Goal: Transaction & Acquisition: Register for event/course

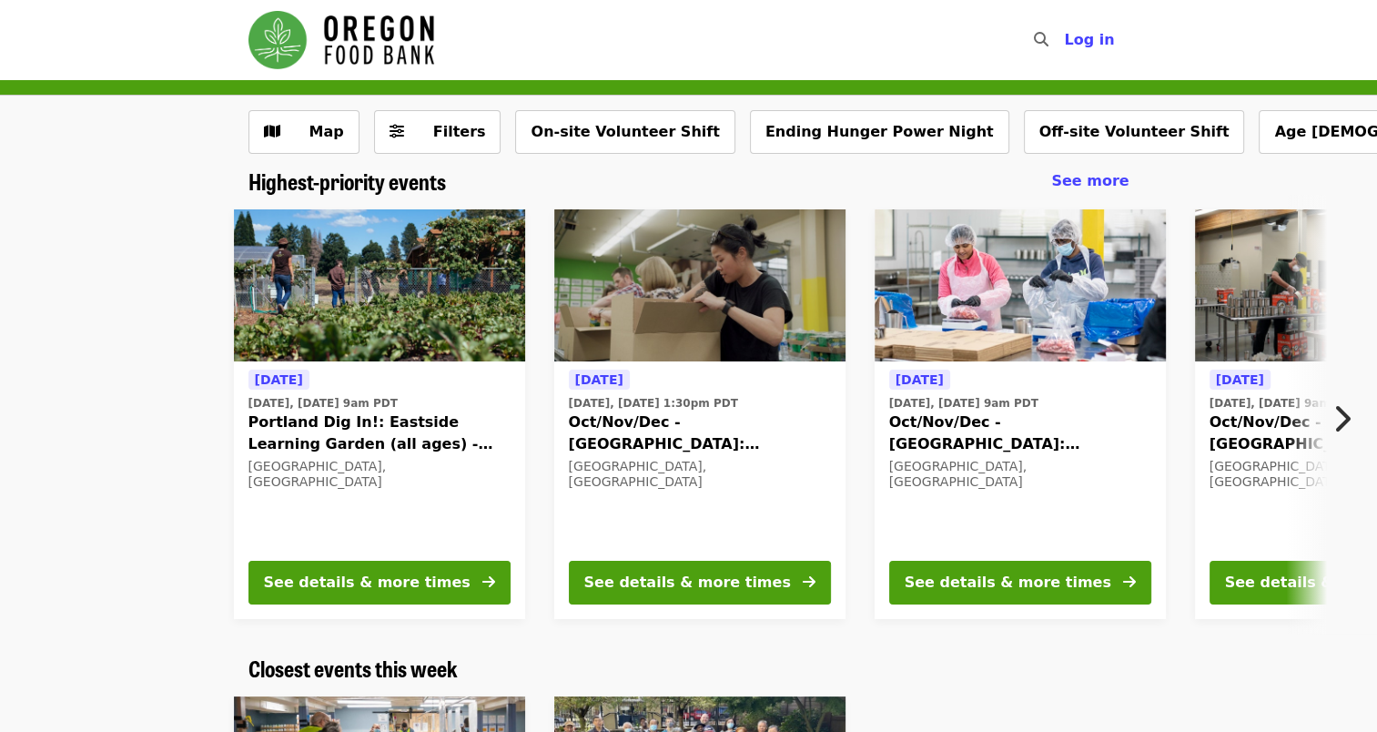
click at [361, 426] on span "Portland Dig In!: Eastside Learning Garden (all ages) - Aug/Sept/Oct" at bounding box center [379, 433] width 262 height 44
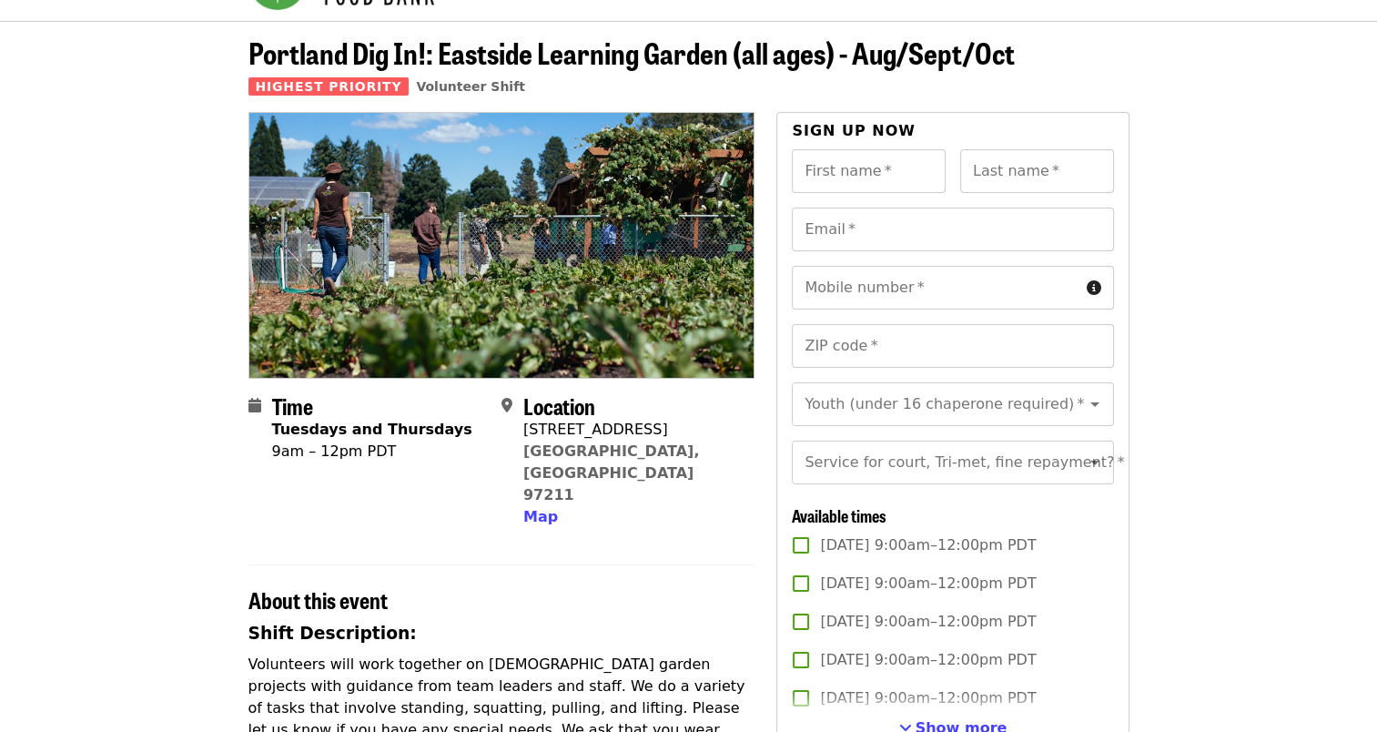
scroll to position [91, 0]
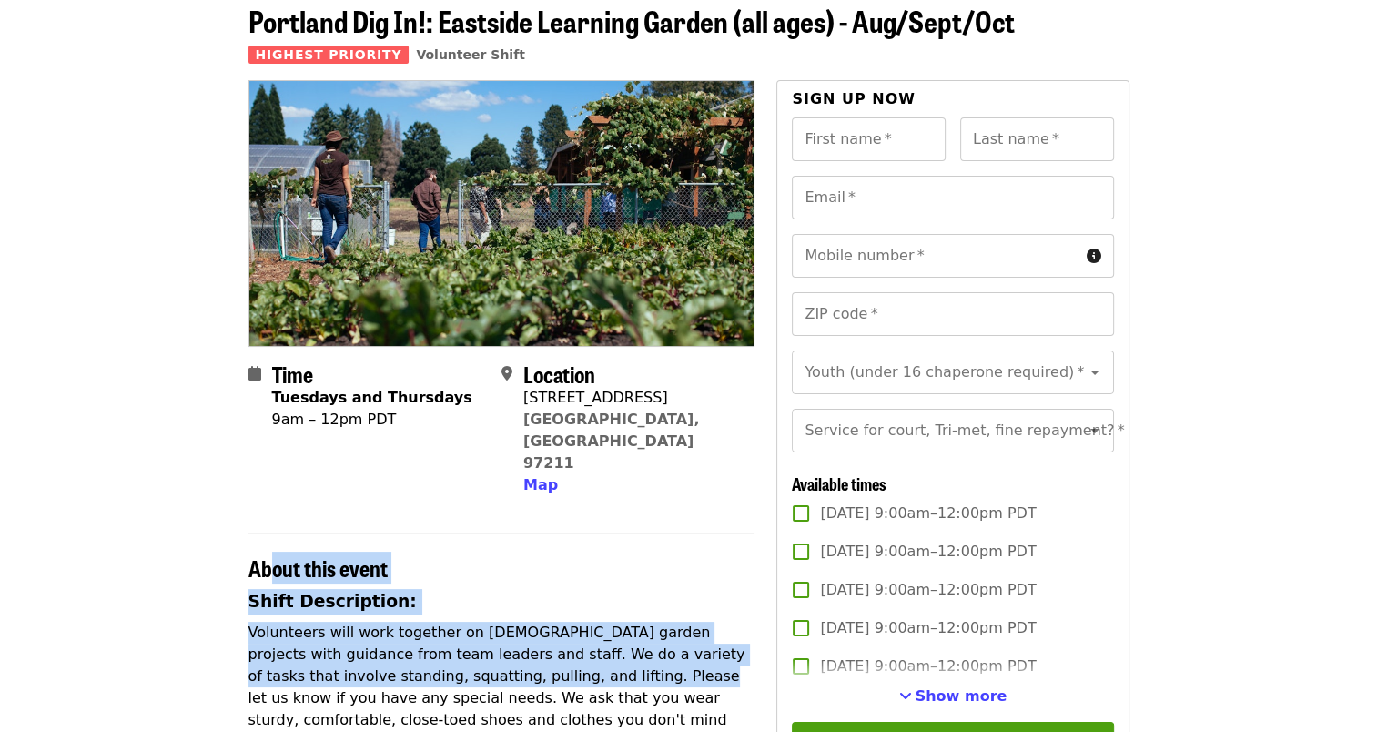
drag, startPoint x: 272, startPoint y: 516, endPoint x: 535, endPoint y: 633, distance: 288.0
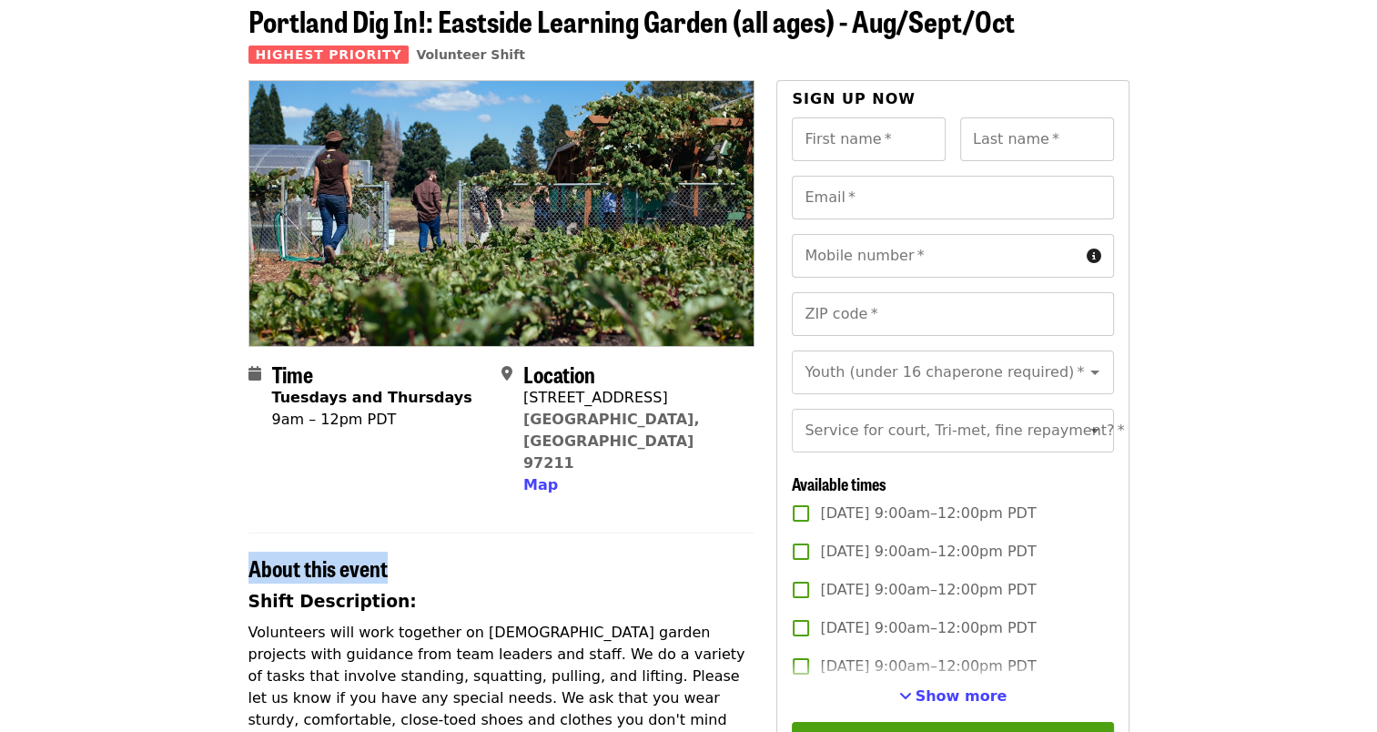
drag, startPoint x: 535, startPoint y: 633, endPoint x: 140, endPoint y: 538, distance: 406.4
drag, startPoint x: 140, startPoint y: 538, endPoint x: 511, endPoint y: 542, distance: 370.4
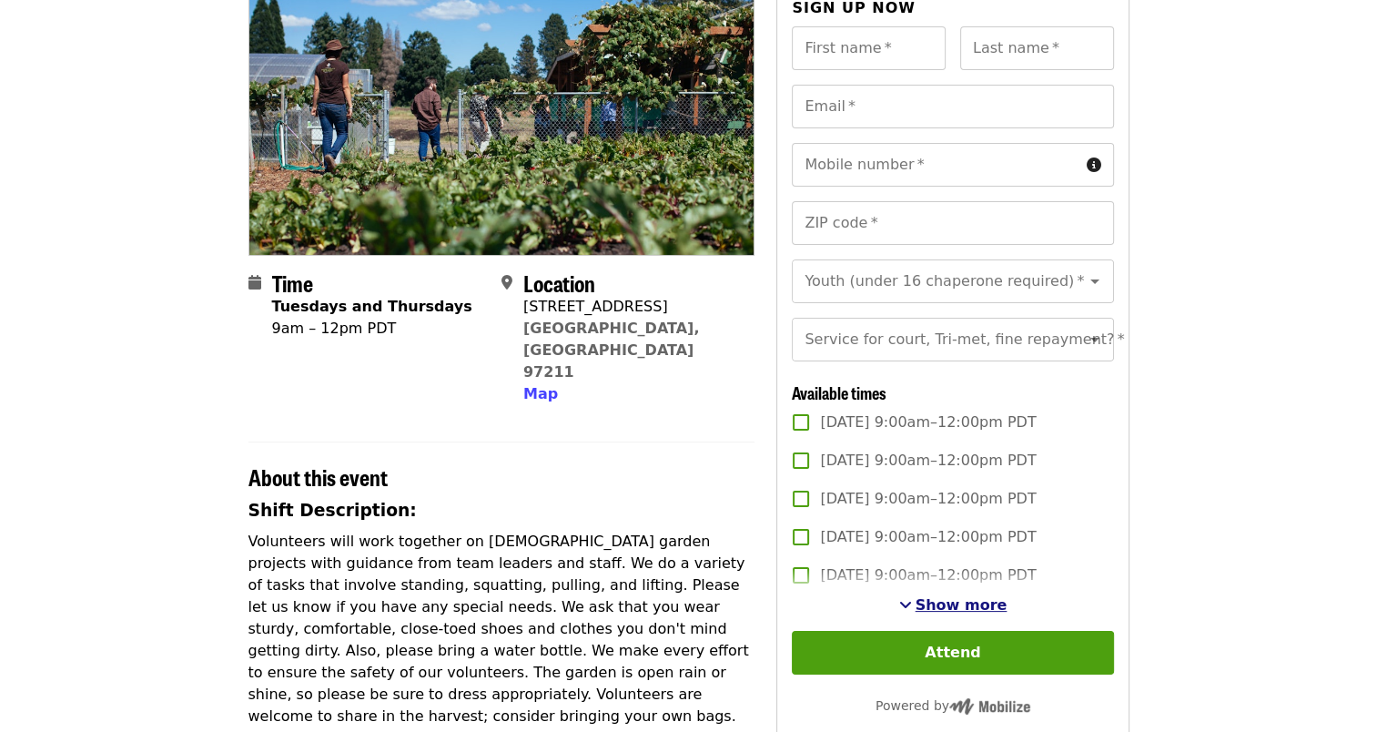
click at [936, 613] on span "Show more" at bounding box center [962, 604] width 92 height 17
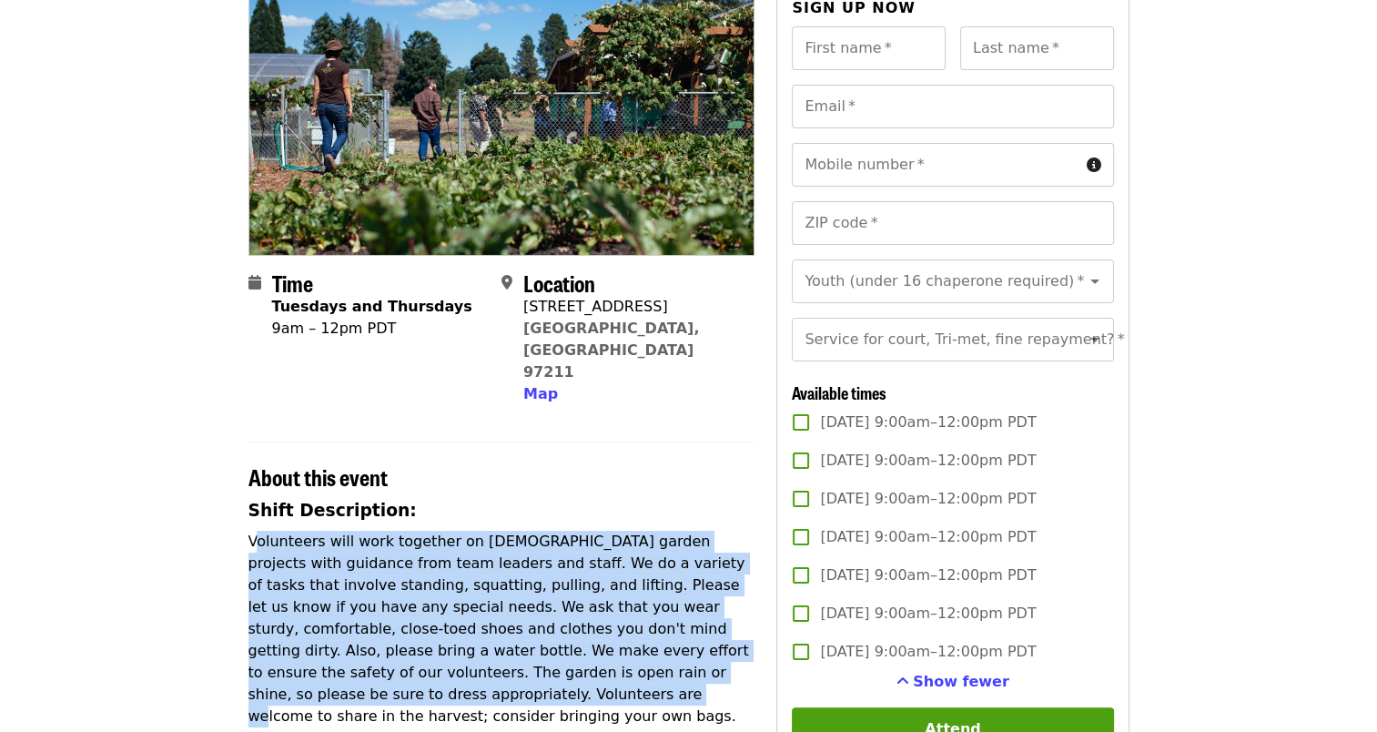
drag, startPoint x: 258, startPoint y: 492, endPoint x: 689, endPoint y: 637, distance: 454.1
click at [689, 637] on p "Volunteers will work together on [DEMOGRAPHIC_DATA] garden projects with guidan…" at bounding box center [501, 629] width 507 height 197
click at [535, 634] on p "Volunteers will work together on [DEMOGRAPHIC_DATA] garden projects with guidan…" at bounding box center [501, 629] width 507 height 197
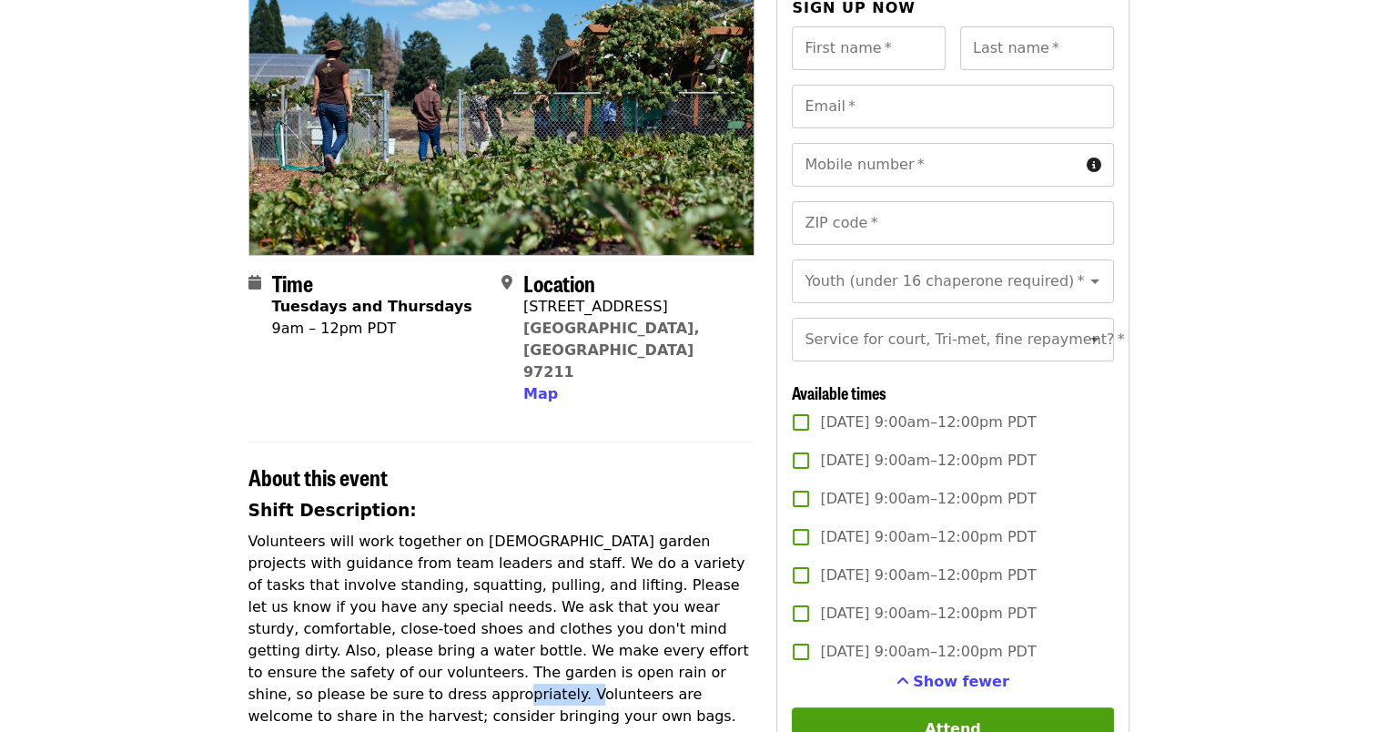
click at [535, 634] on p "Volunteers will work together on [DEMOGRAPHIC_DATA] garden projects with guidan…" at bounding box center [501, 629] width 507 height 197
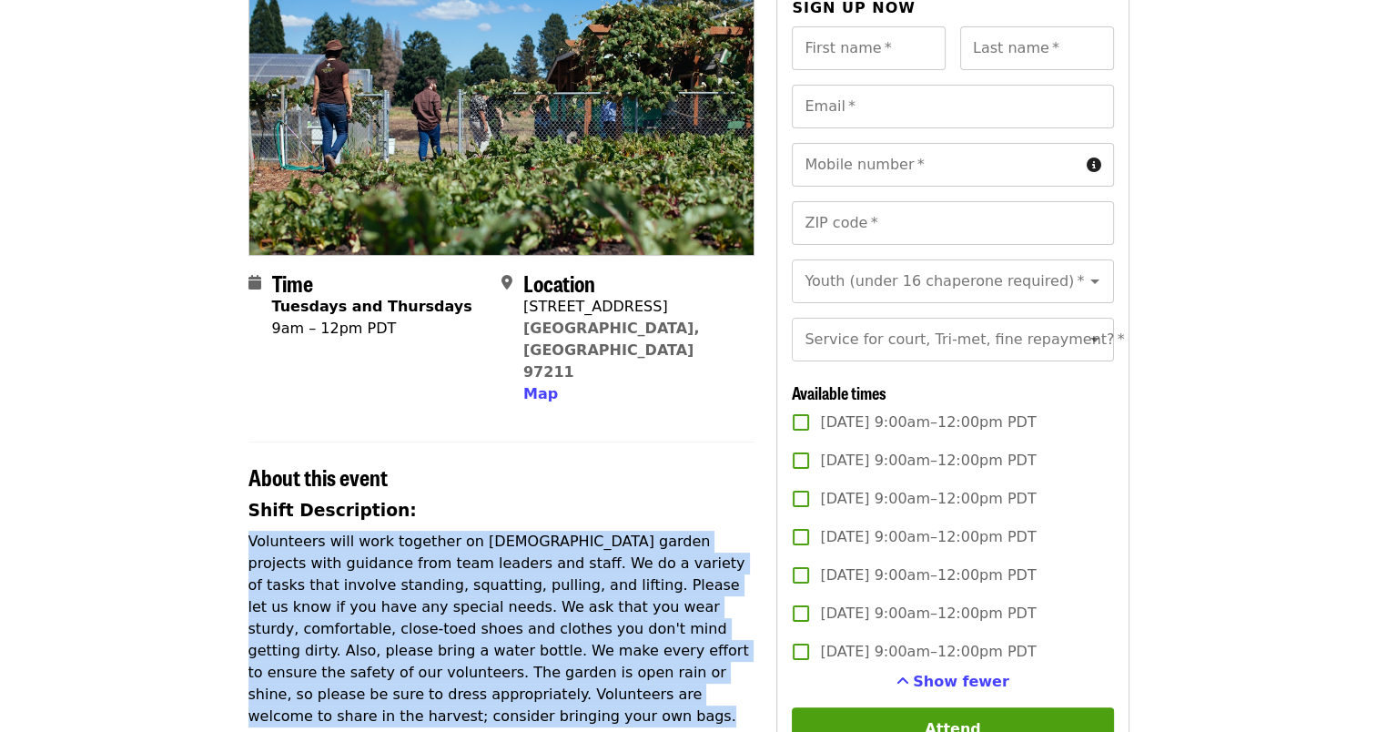
click at [535, 634] on p "Volunteers will work together on [DEMOGRAPHIC_DATA] garden projects with guidan…" at bounding box center [501, 629] width 507 height 197
drag, startPoint x: 535, startPoint y: 634, endPoint x: 449, endPoint y: 528, distance: 137.2
click at [449, 531] on p "Volunteers will work together on [DEMOGRAPHIC_DATA] garden projects with guidan…" at bounding box center [501, 629] width 507 height 197
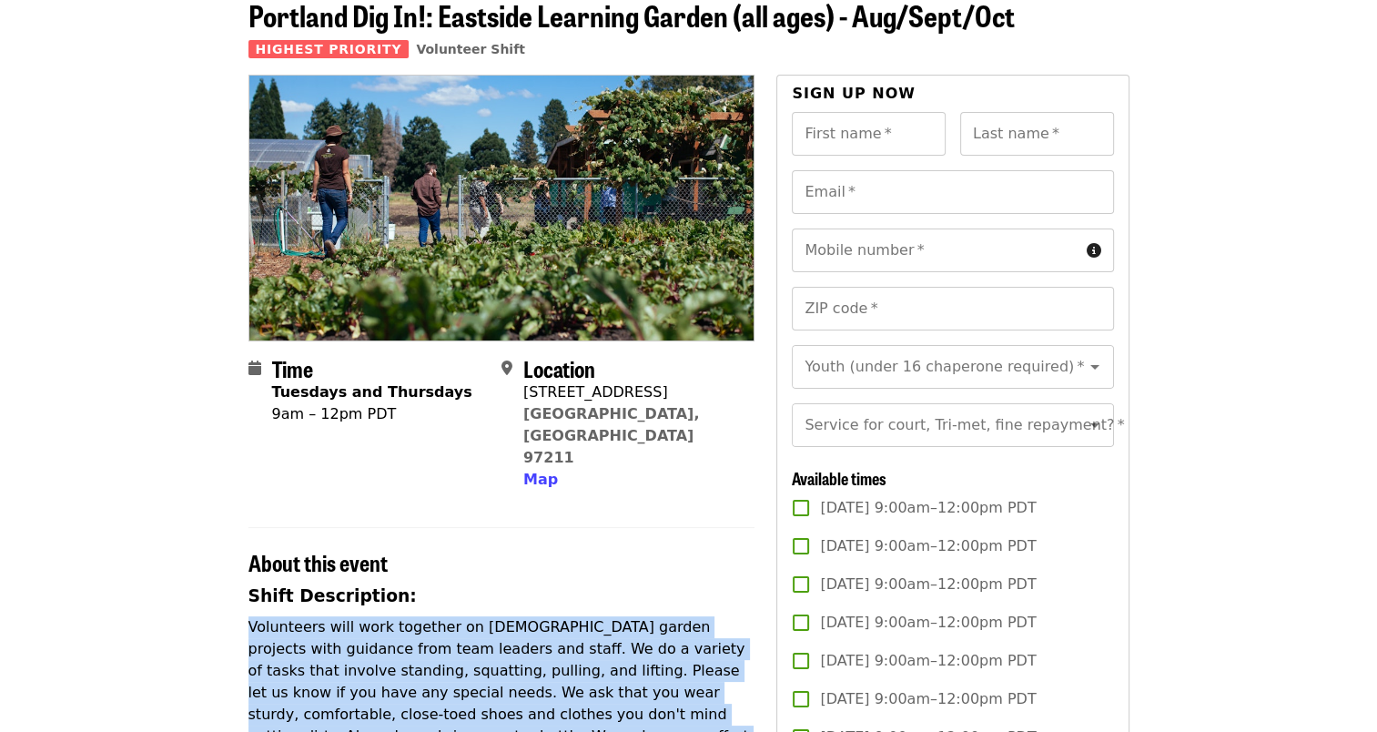
scroll to position [0, 0]
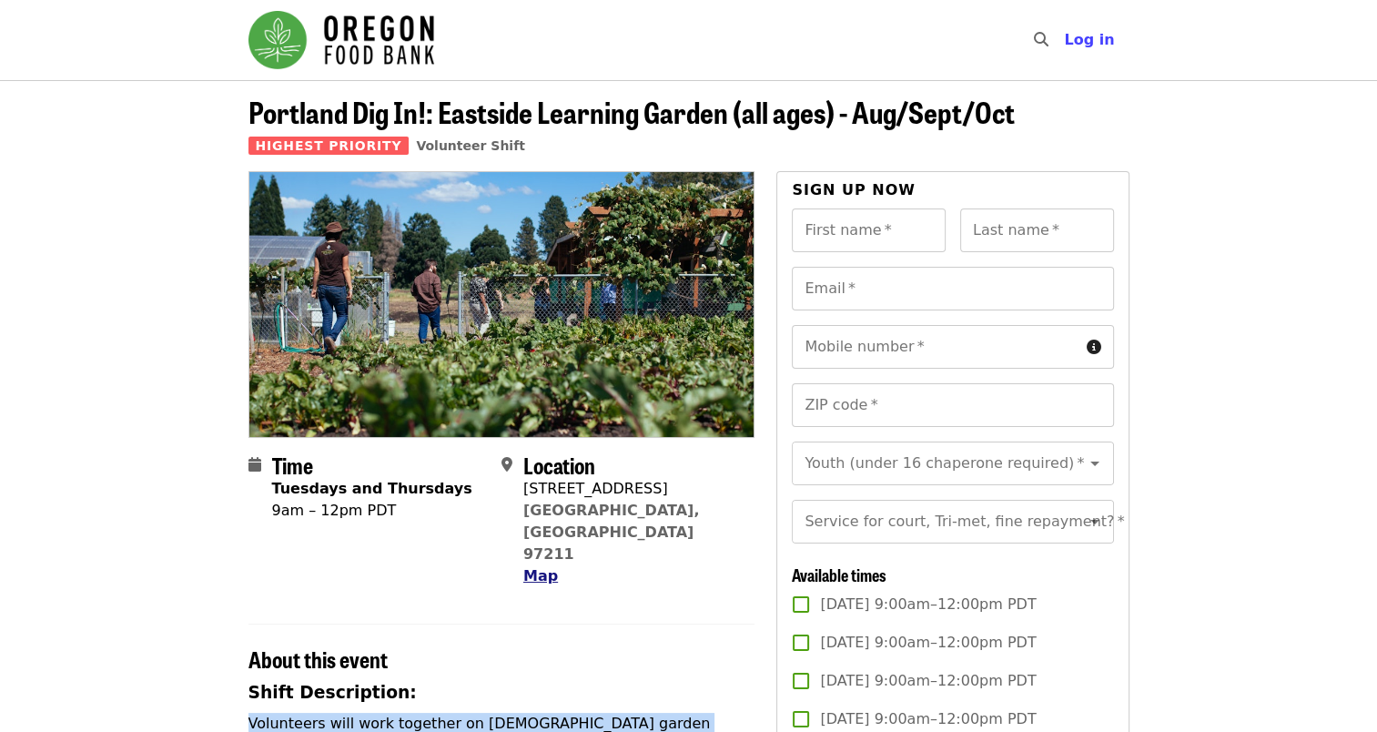
click at [550, 567] on span "Map" at bounding box center [540, 575] width 35 height 17
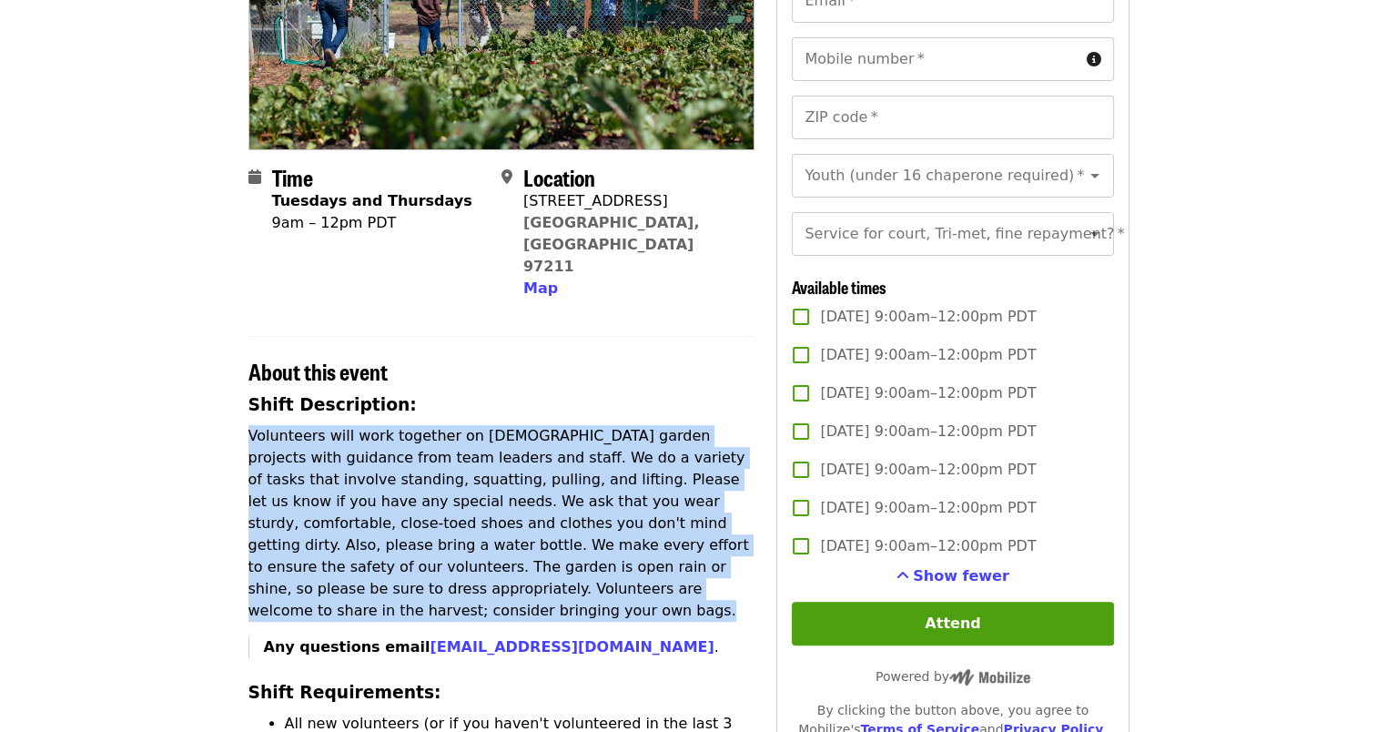
scroll to position [379, 0]
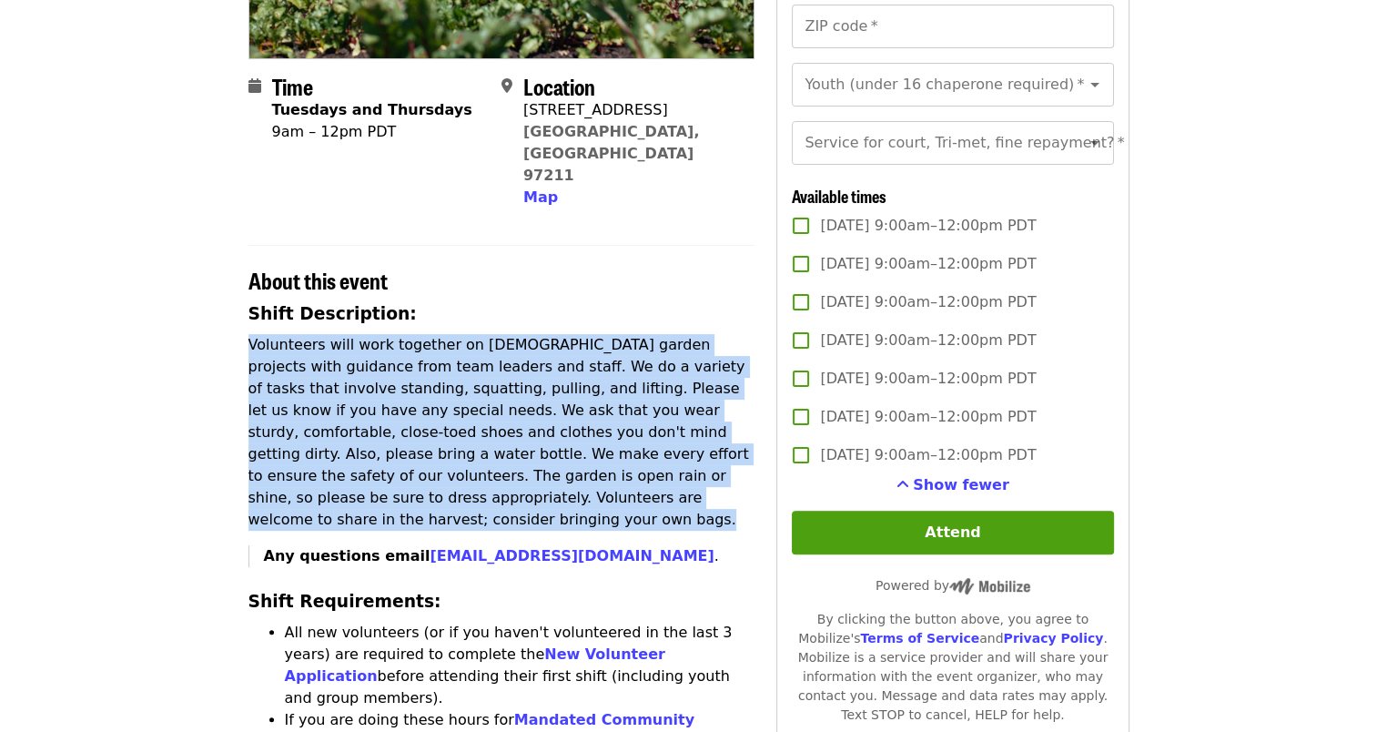
drag, startPoint x: 268, startPoint y: 568, endPoint x: 688, endPoint y: 613, distance: 422.9
click at [688, 622] on li "All new volunteers (or if you haven't volunteered in the last 3 years) are requ…" at bounding box center [520, 665] width 471 height 87
click at [371, 622] on li "All new volunteers (or if you haven't volunteered in the last 3 years) are requ…" at bounding box center [520, 665] width 471 height 87
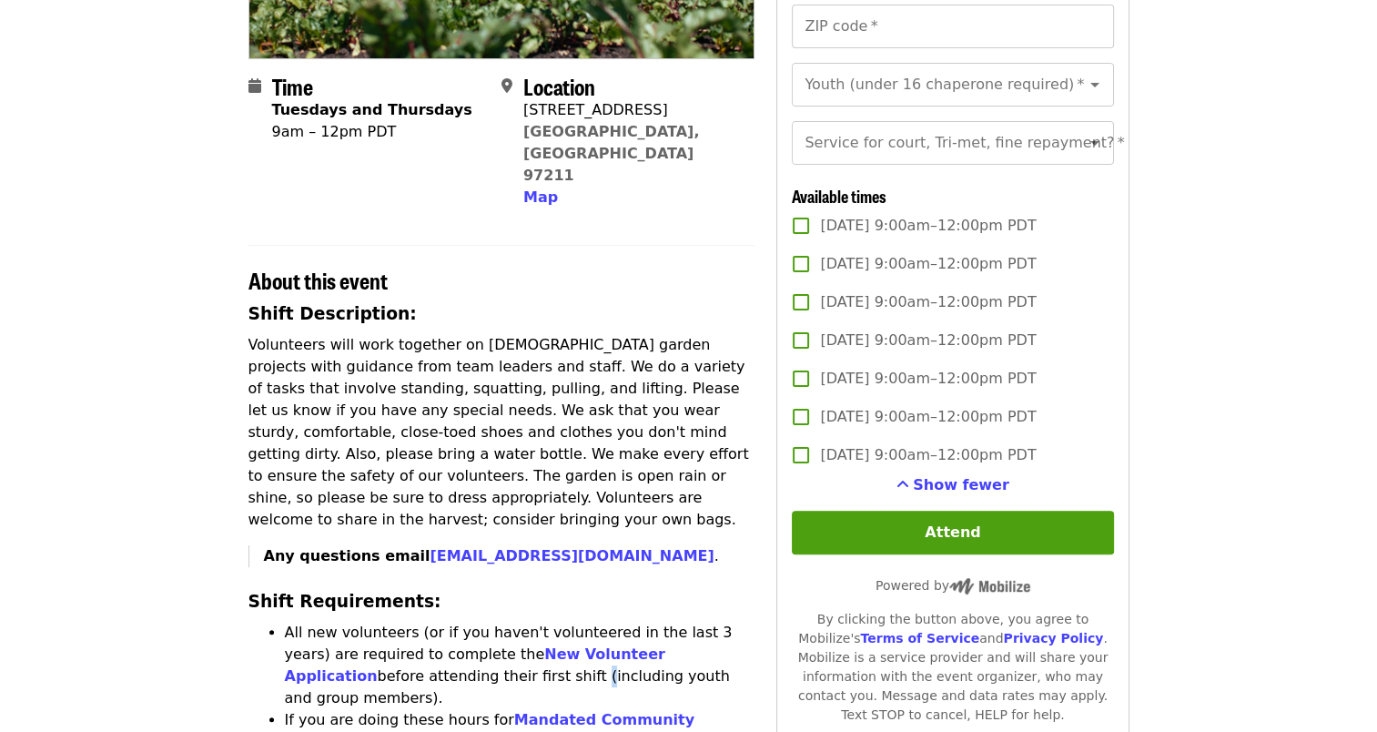
click at [371, 622] on li "All new volunteers (or if you haven't volunteered in the last 3 years) are requ…" at bounding box center [520, 665] width 471 height 87
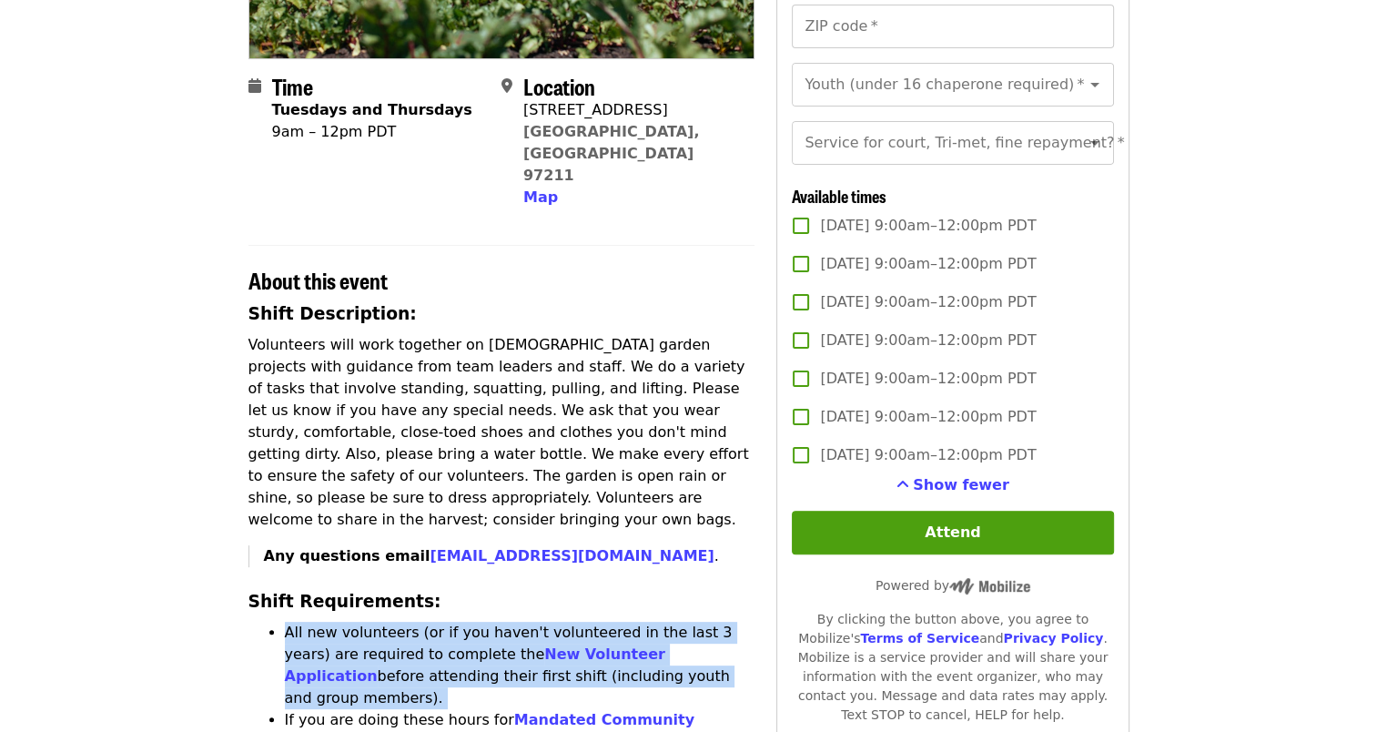
click at [371, 622] on li "All new volunteers (or if you haven't volunteered in the last 3 years) are requ…" at bounding box center [520, 665] width 471 height 87
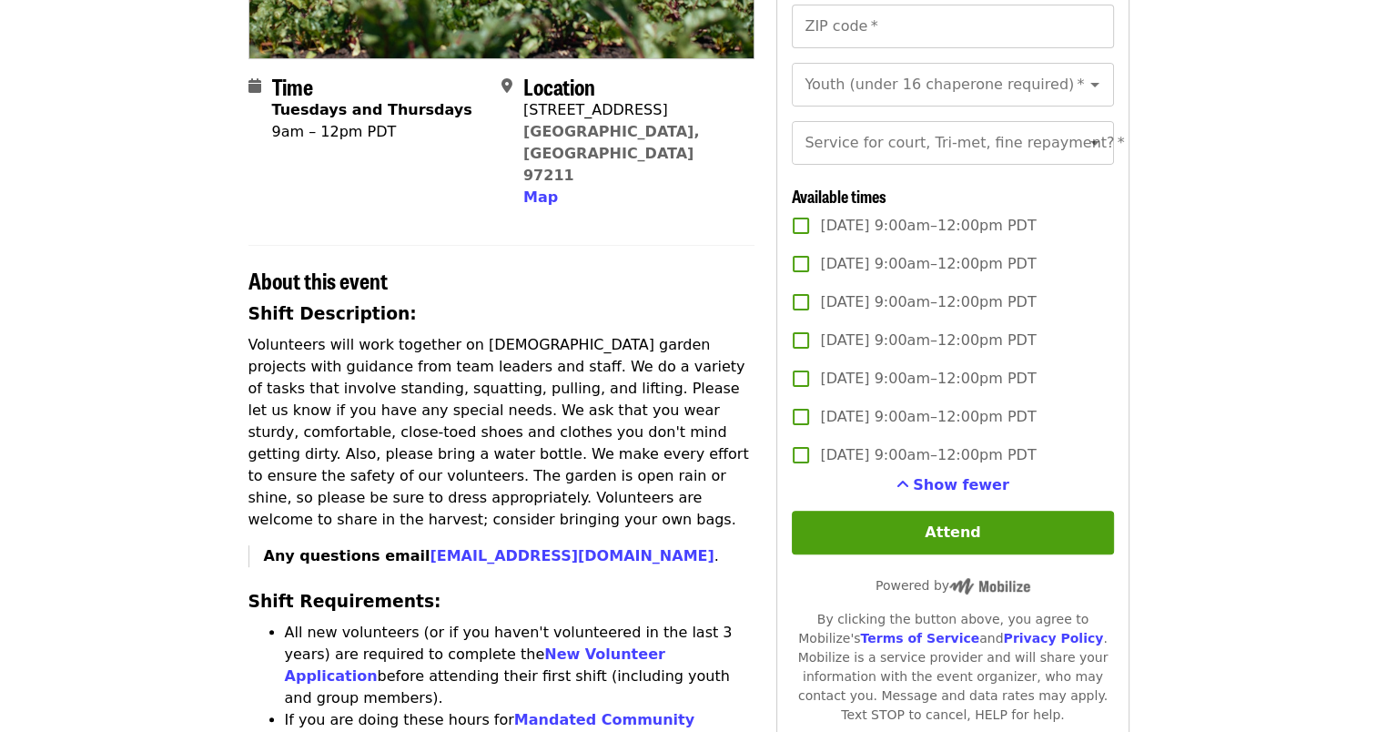
drag, startPoint x: 371, startPoint y: 613, endPoint x: 377, endPoint y: 642, distance: 28.7
drag, startPoint x: 377, startPoint y: 642, endPoint x: 358, endPoint y: 649, distance: 20.5
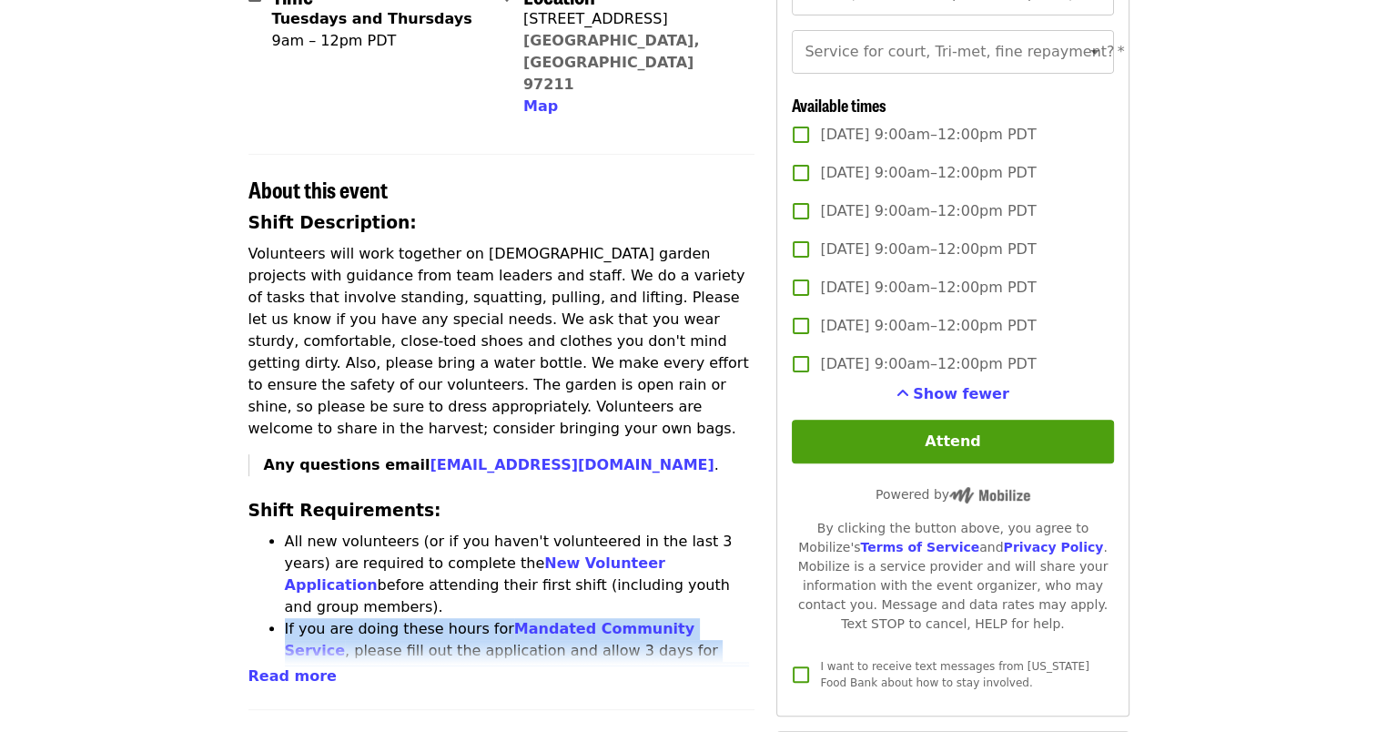
scroll to position [561, 0]
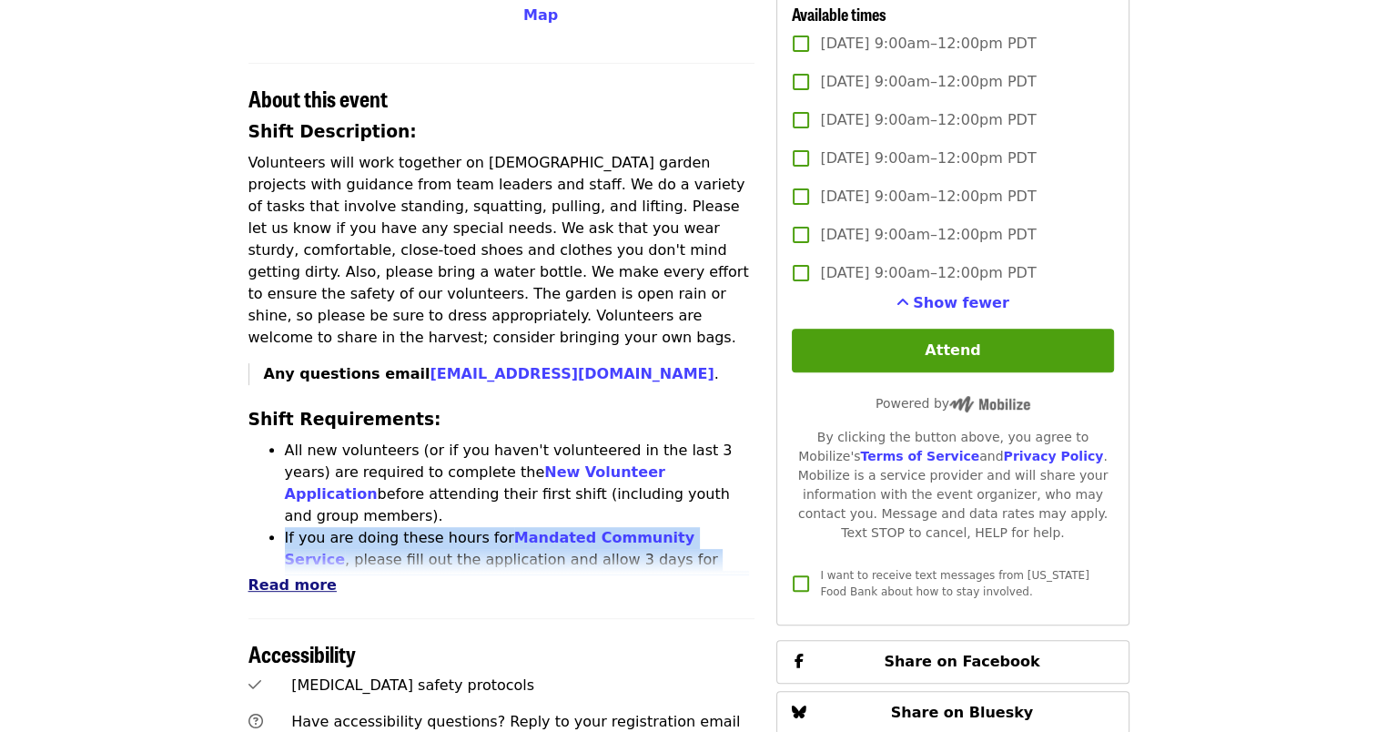
click at [288, 576] on span "Read more" at bounding box center [292, 584] width 88 height 17
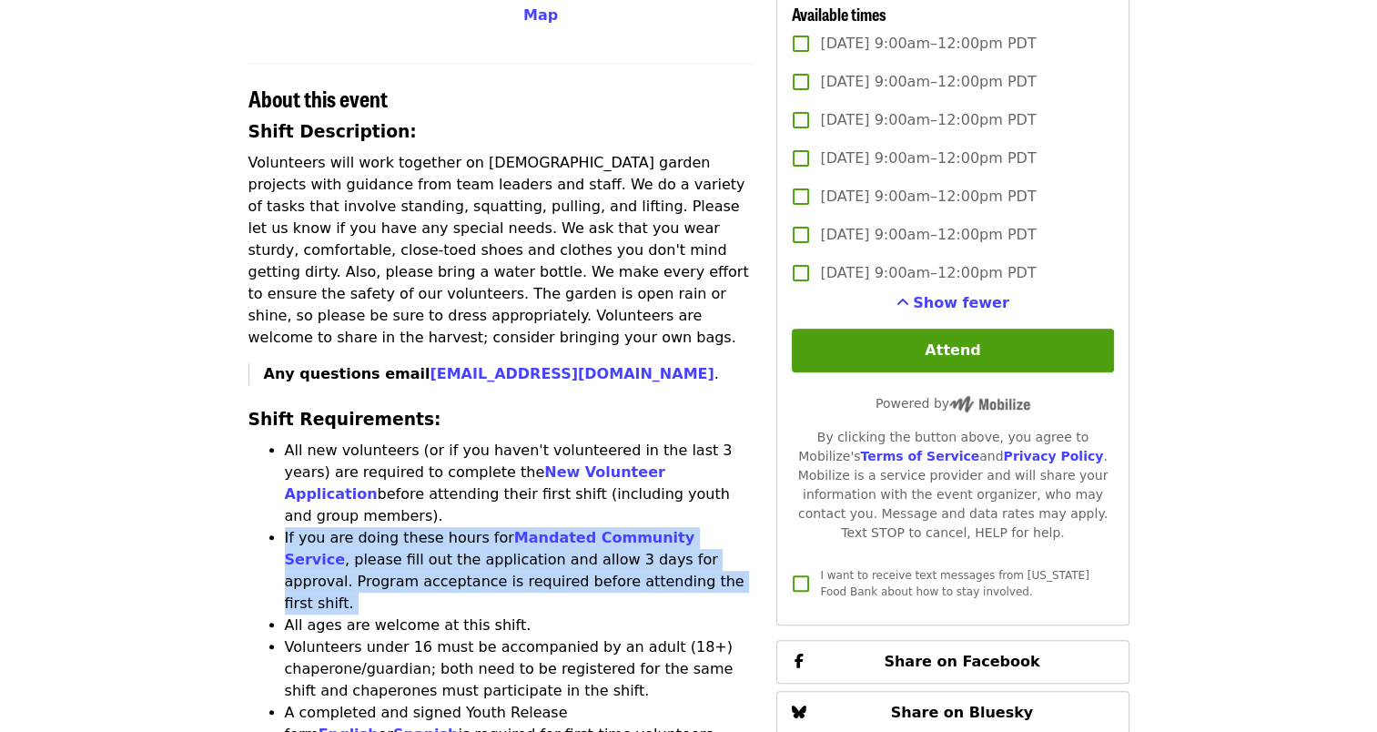
click at [308, 527] on li "If you are doing these hours for Mandated Community Service , please fill out t…" at bounding box center [520, 570] width 471 height 87
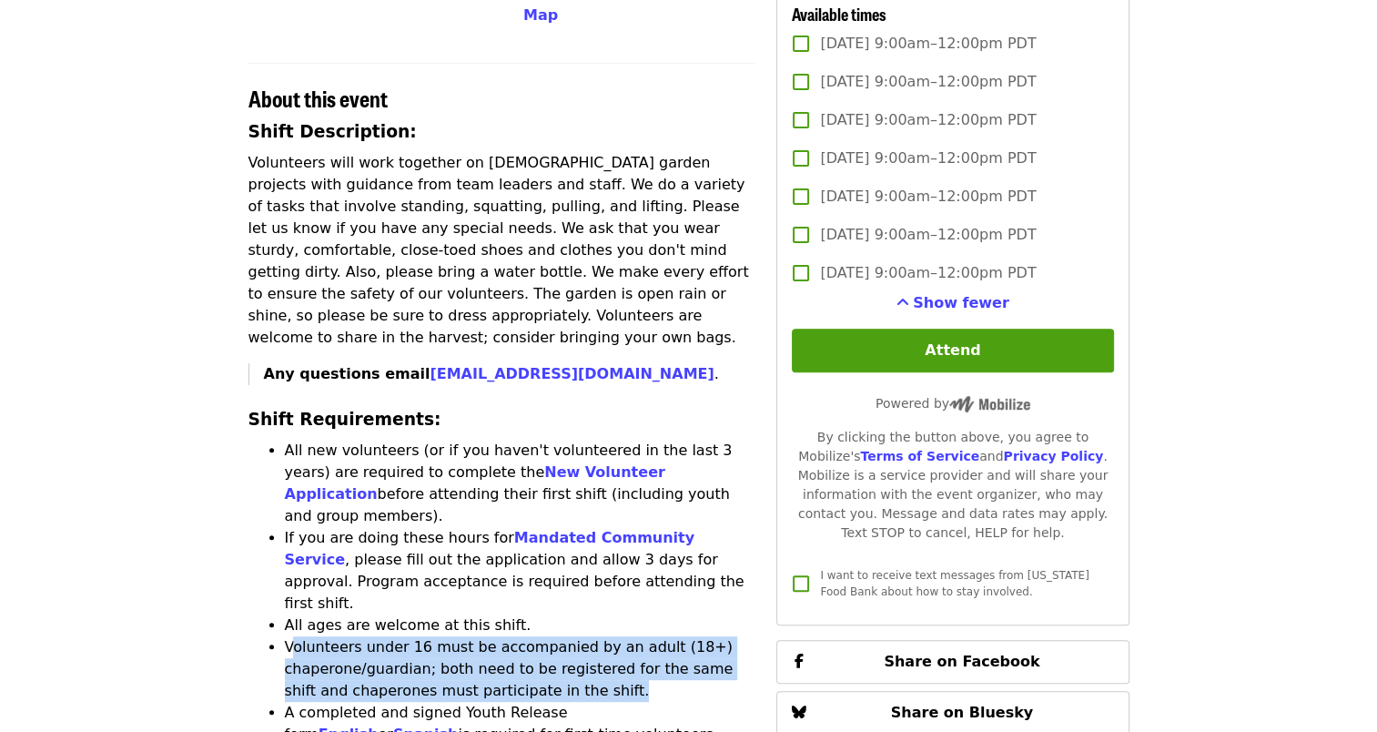
drag, startPoint x: 291, startPoint y: 528, endPoint x: 726, endPoint y: 587, distance: 439.0
click at [726, 636] on li "Volunteers under 16 must be accompanied by an adult (18+) chaperone/guardian; b…" at bounding box center [520, 669] width 471 height 66
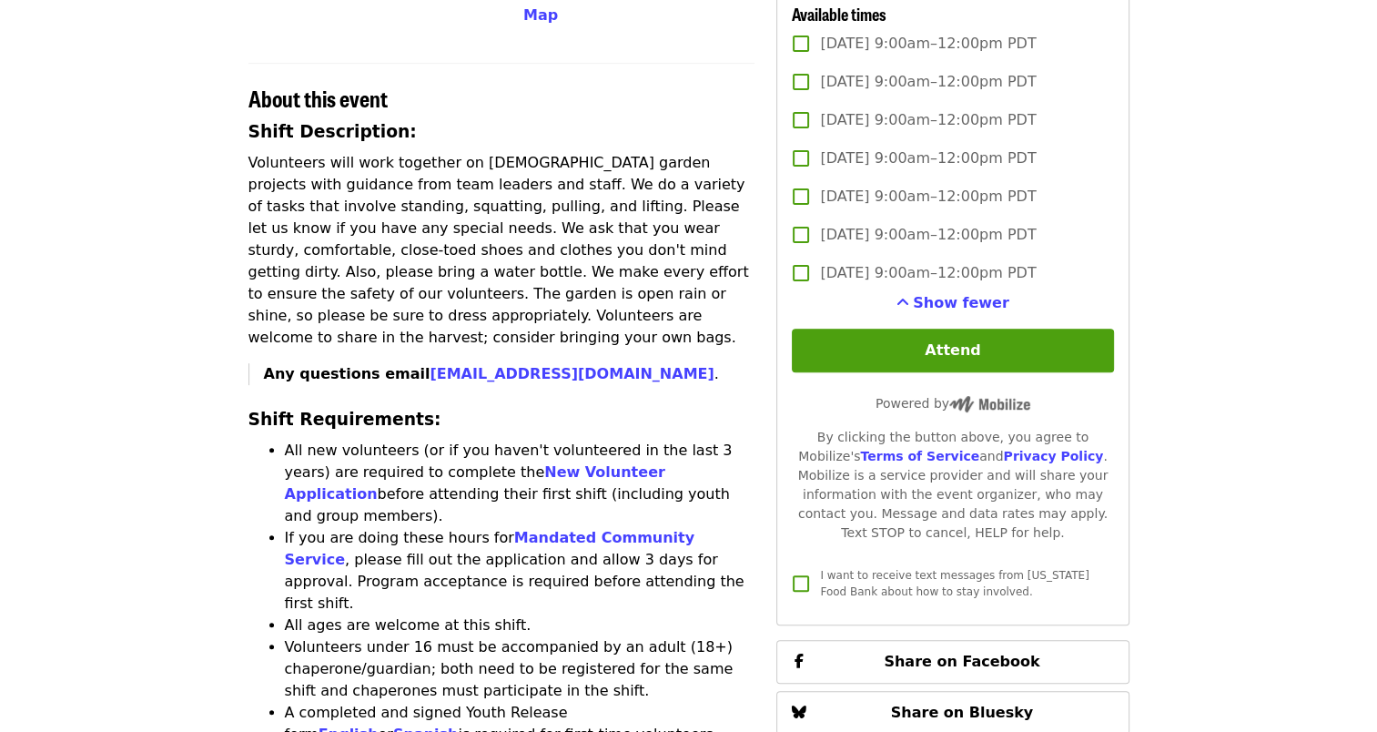
drag, startPoint x: 726, startPoint y: 587, endPoint x: 465, endPoint y: 626, distance: 264.1
click at [465, 702] on li "A completed and signed Youth Release form English or Spanish is required for fi…" at bounding box center [520, 735] width 471 height 66
click at [826, 207] on span "[DATE] 9:00am–12:00pm PDT" at bounding box center [928, 197] width 216 height 22
click at [850, 598] on span "I want to receive text messages from [US_STATE] Food Bank about how to stay inv…" at bounding box center [954, 583] width 268 height 29
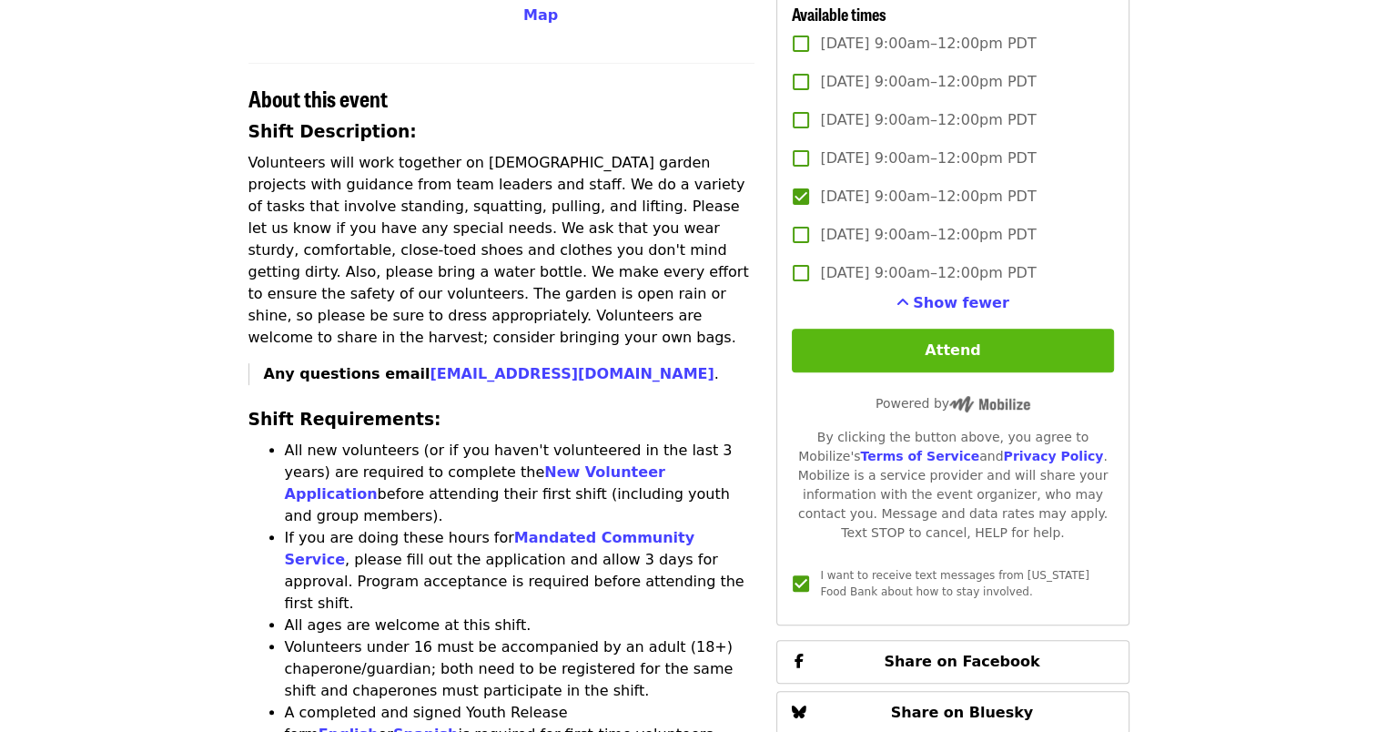
click at [915, 372] on button "Attend" at bounding box center [952, 351] width 321 height 44
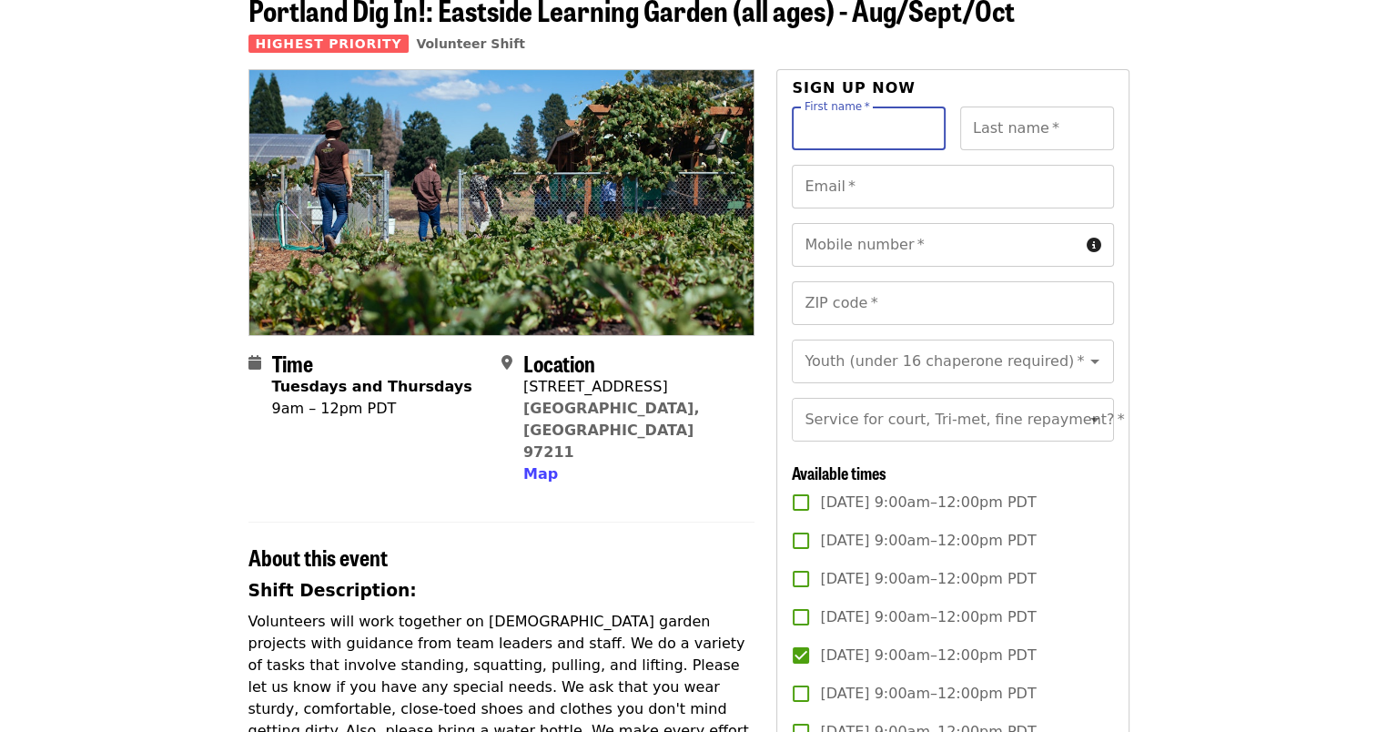
scroll to position [0, 0]
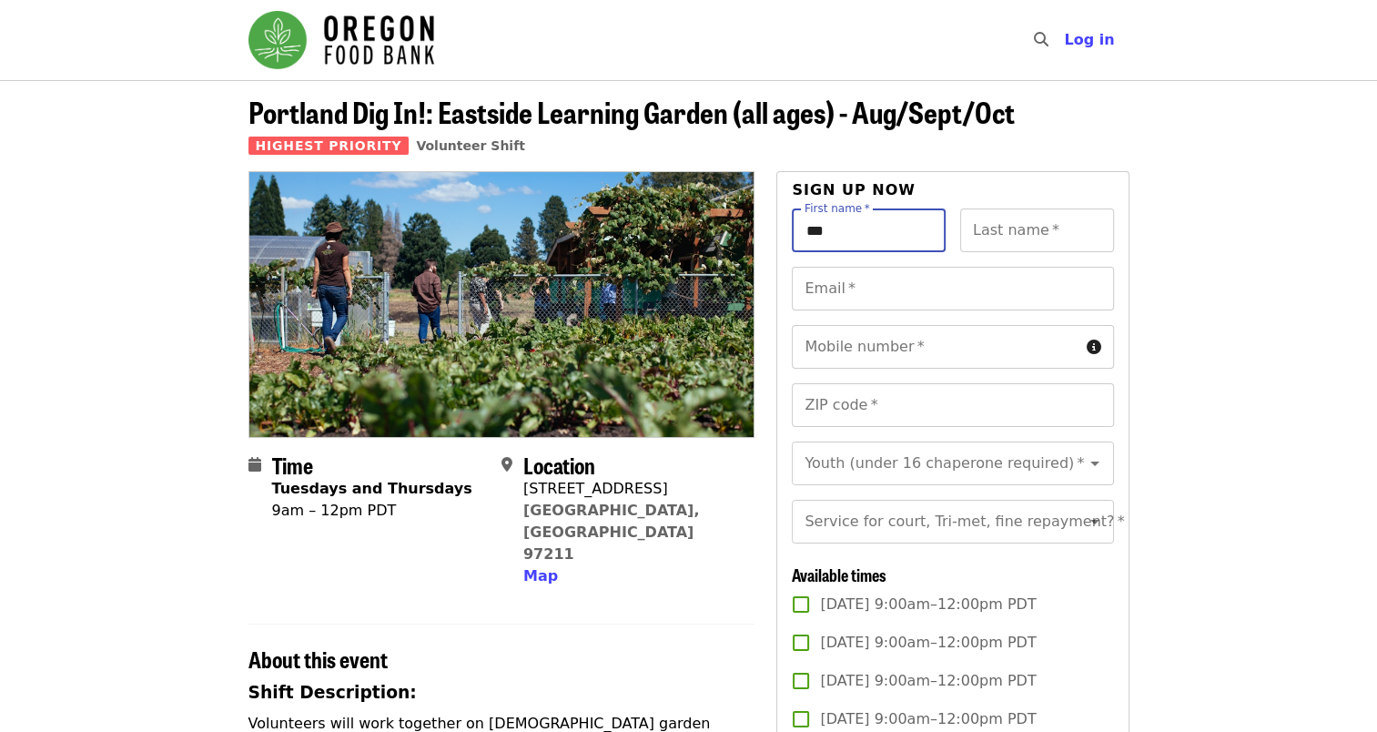
type input "***"
type input "**********"
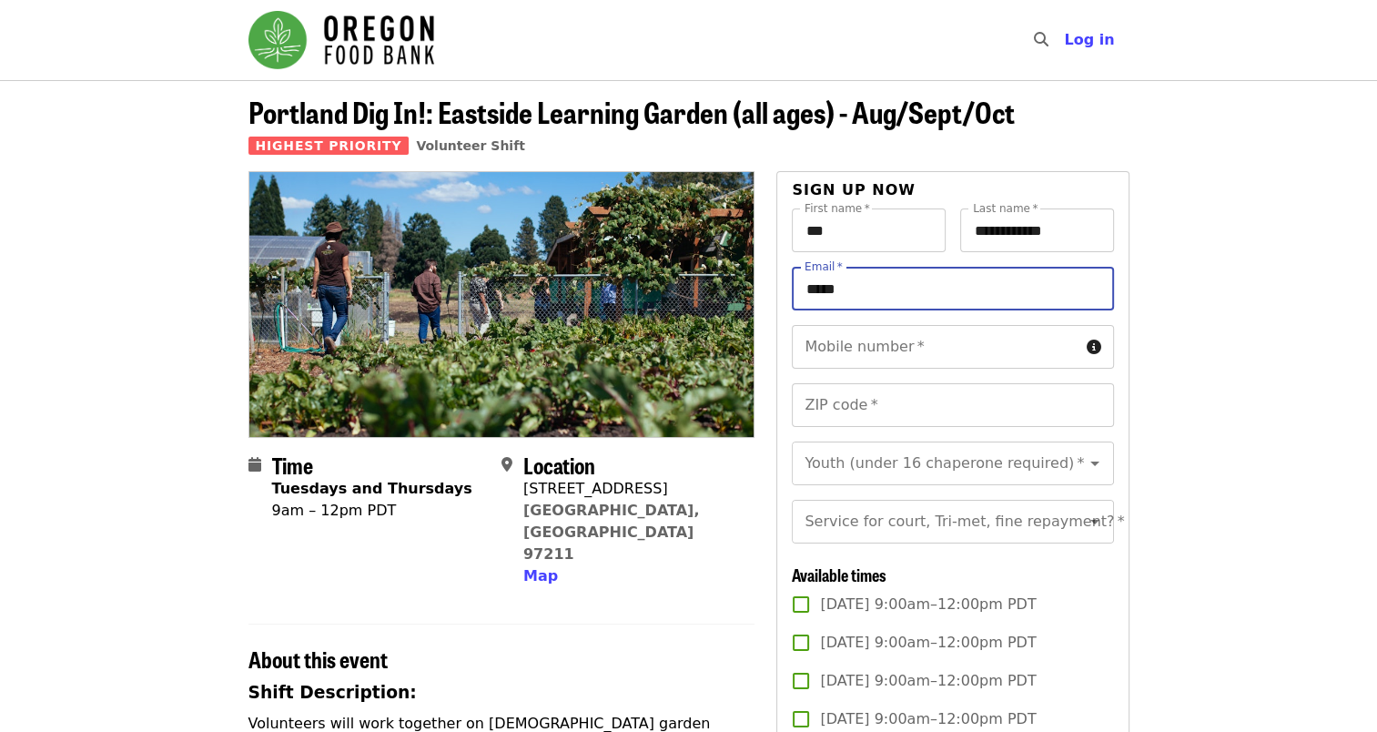
type input "******"
type input "**********"
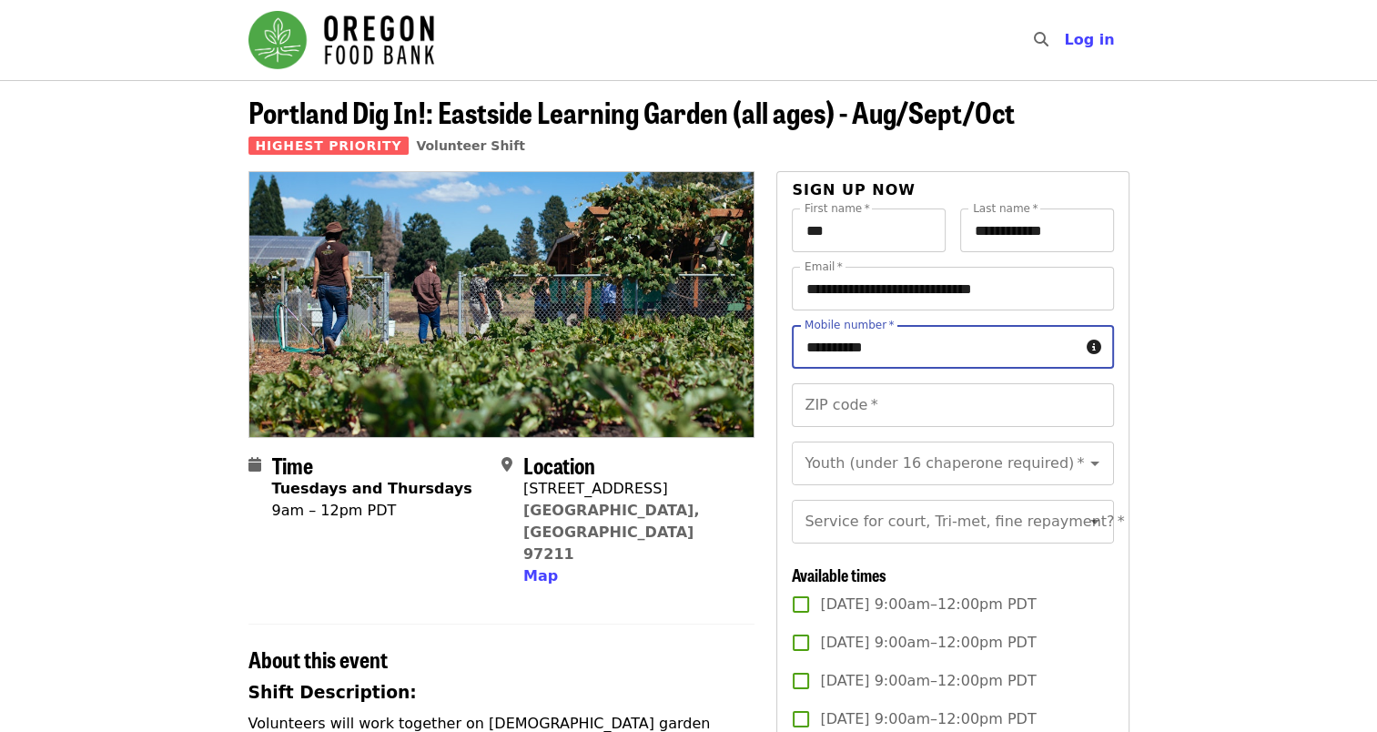
type input "**********"
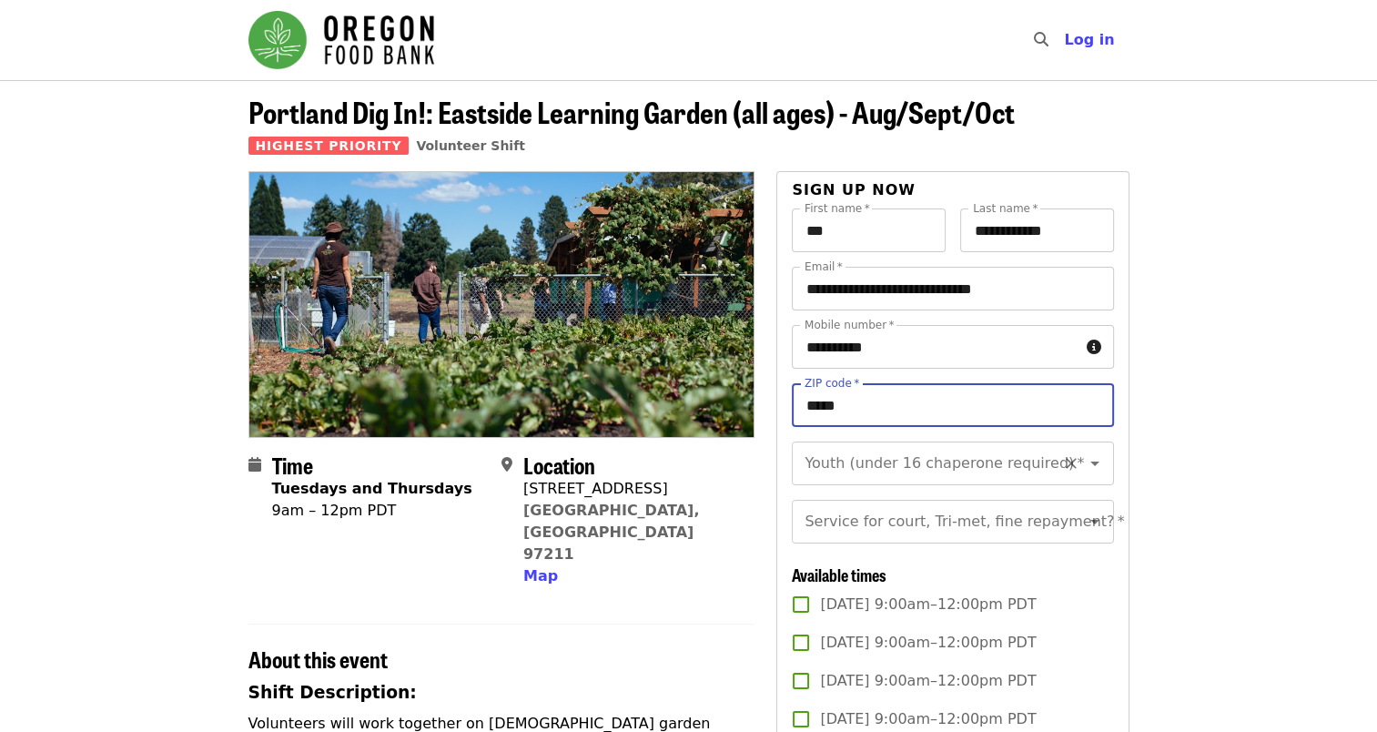
type input "*****"
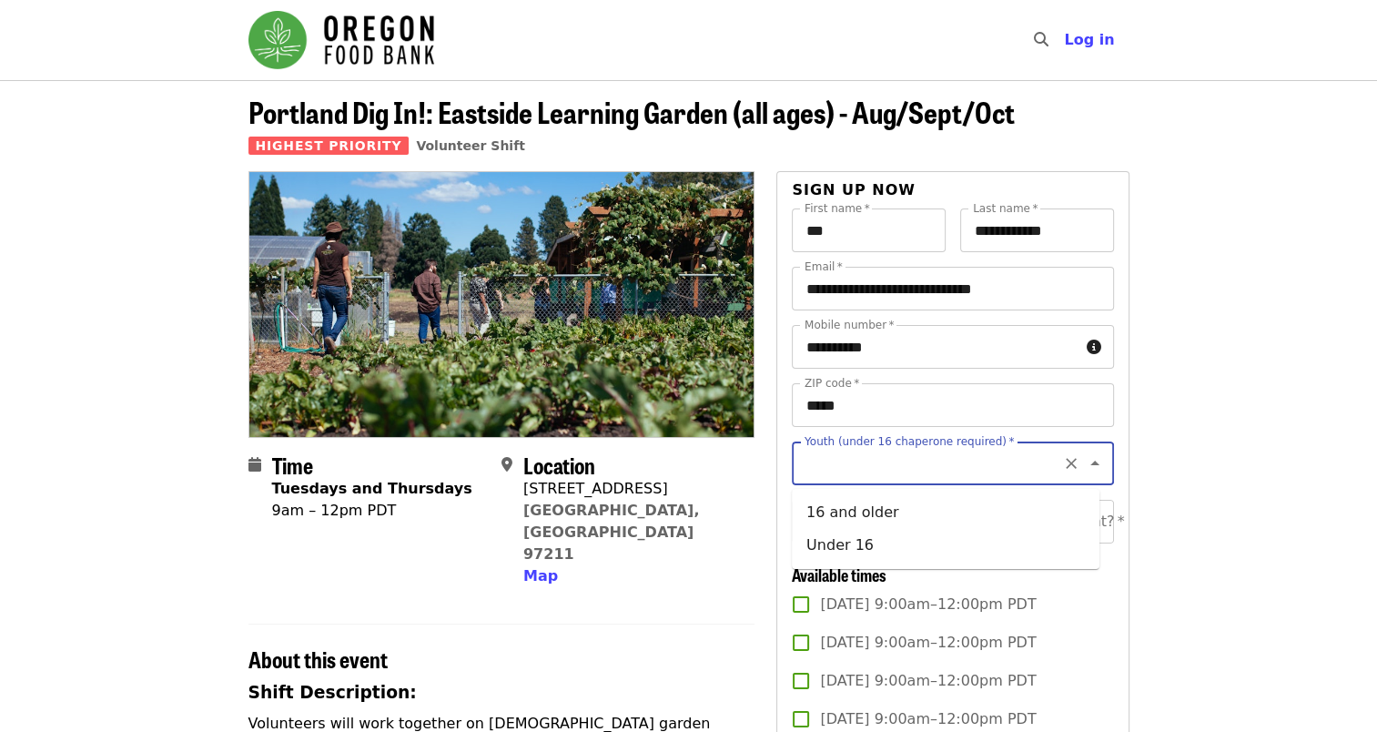
click at [921, 463] on input "Youth (under 16 chaperone required)   *" at bounding box center [930, 463] width 248 height 35
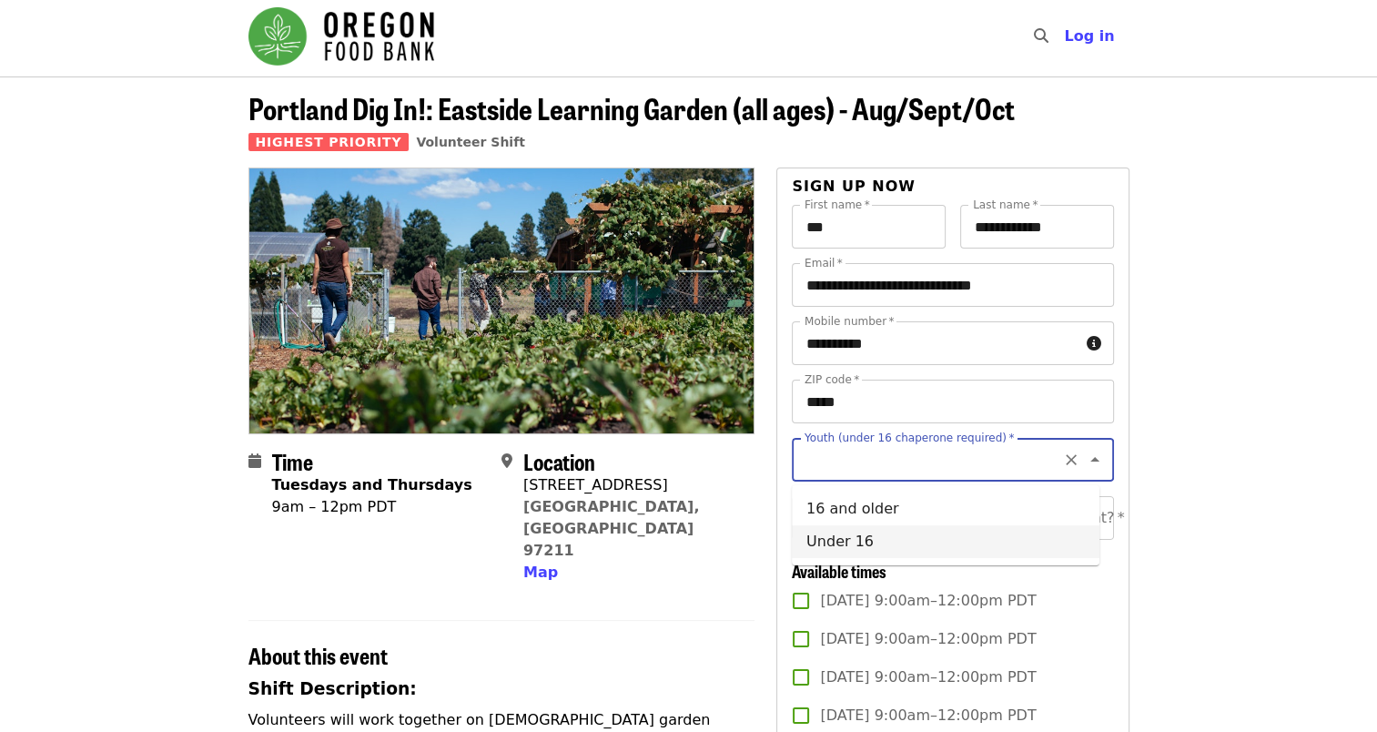
scroll to position [3, 0]
click at [1062, 456] on icon "Clear" at bounding box center [1071, 460] width 18 height 18
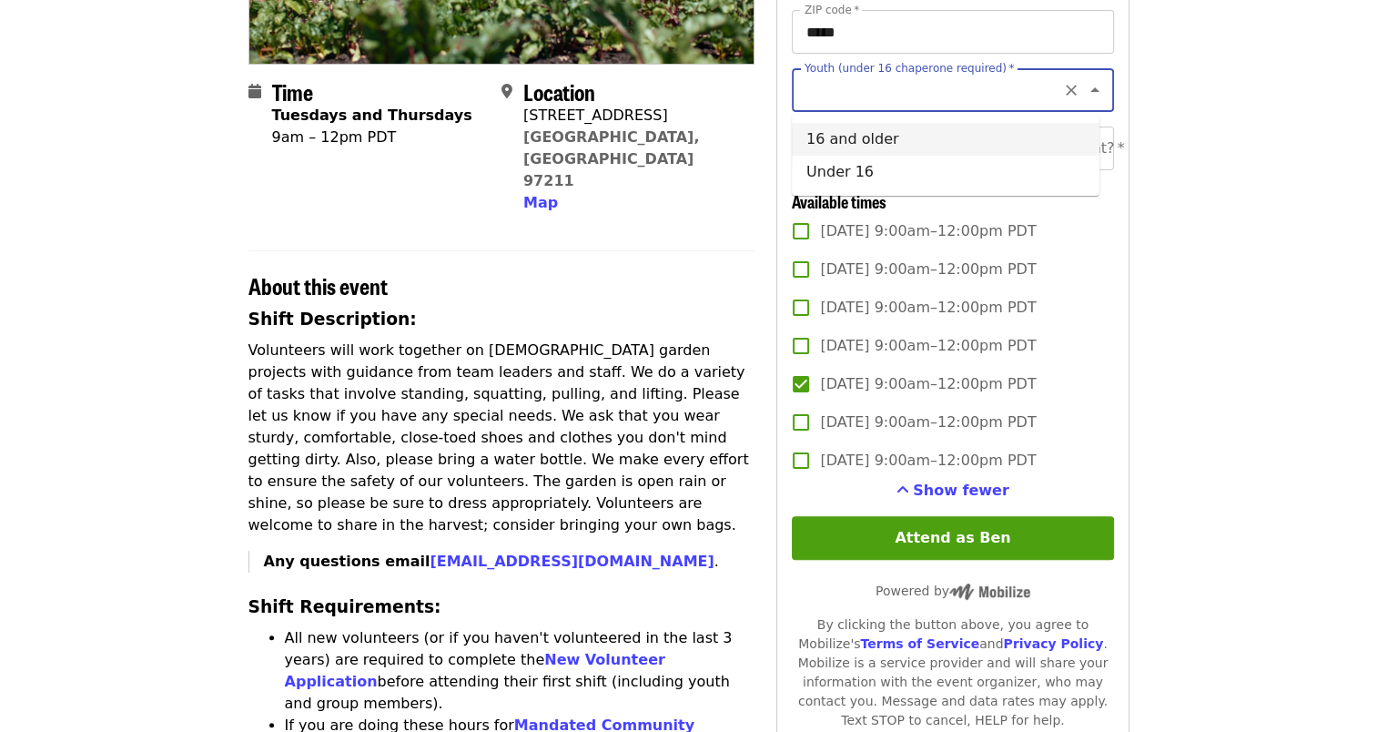
scroll to position [187, 0]
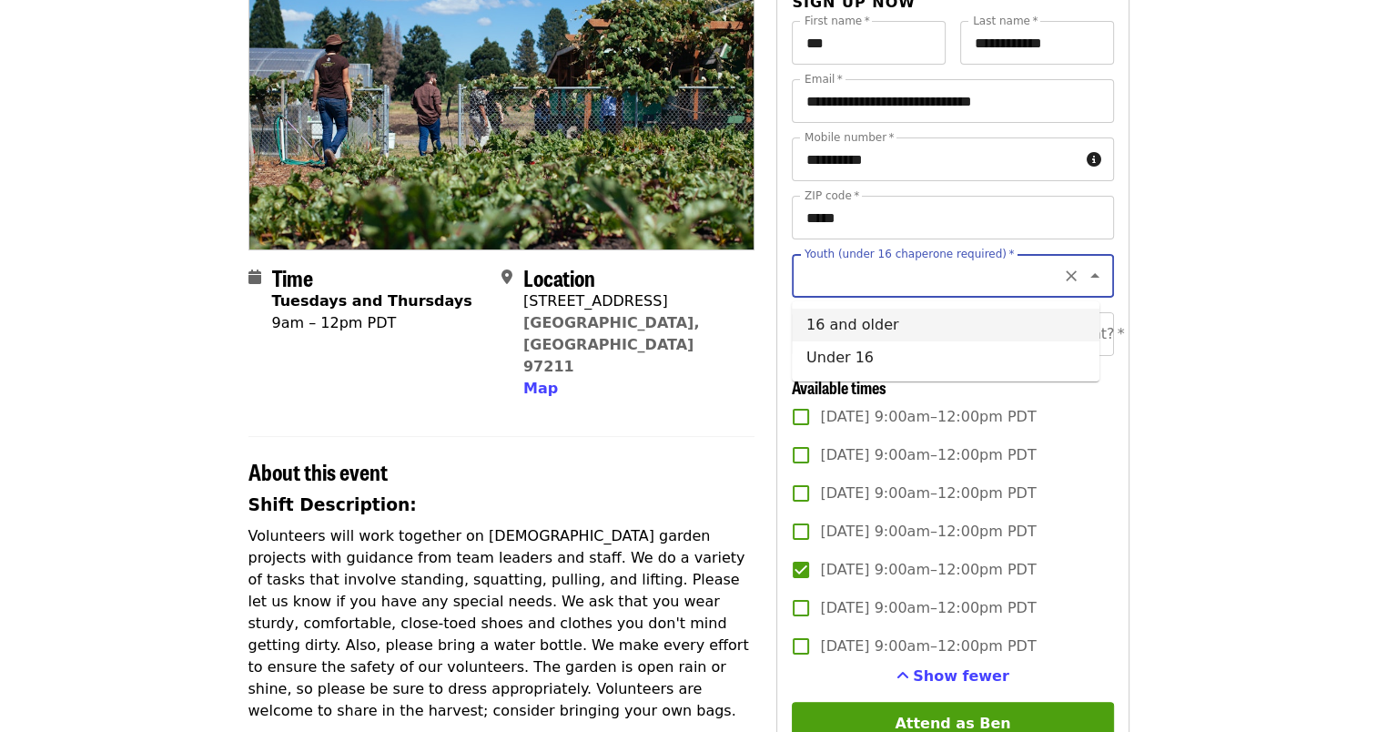
click at [863, 324] on li "16 and older" at bounding box center [946, 325] width 308 height 33
type input "**********"
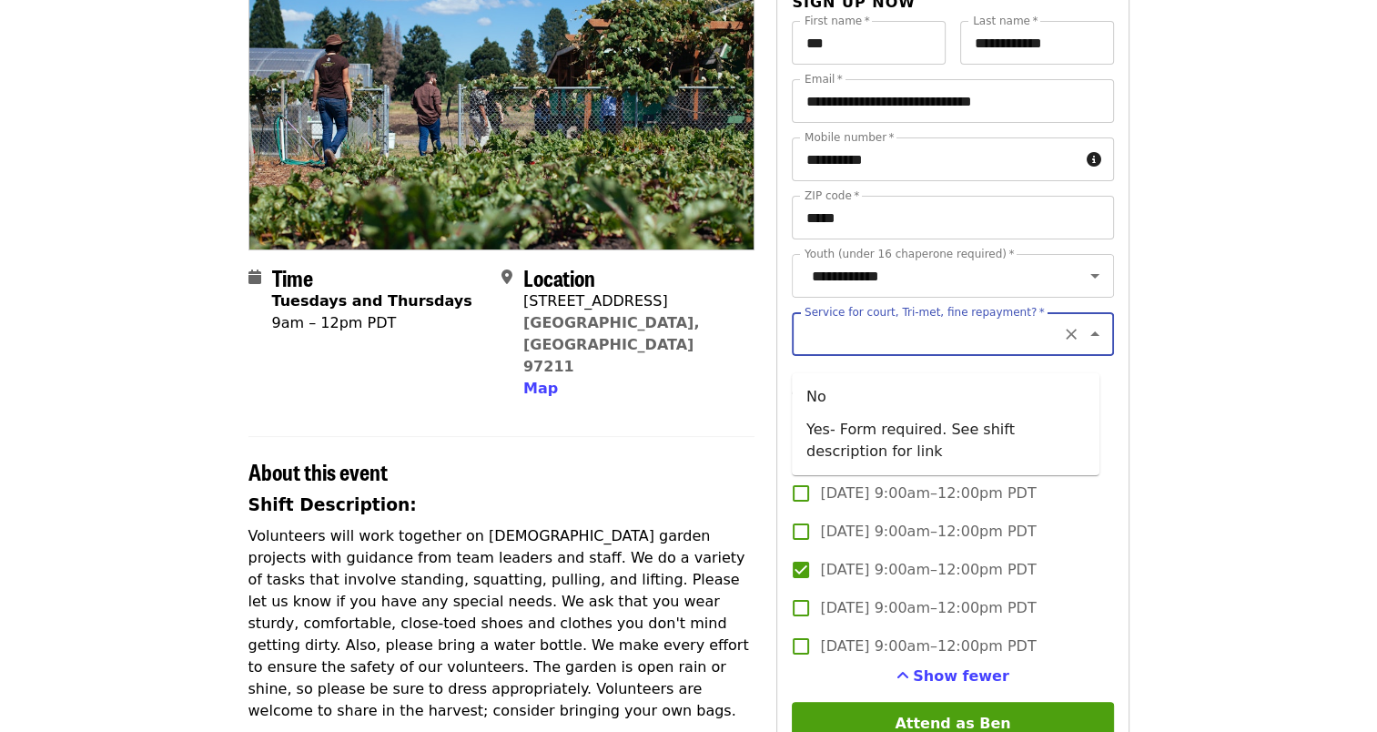
click at [879, 350] on input "Service for court, Tri-met, fine repayment?   *" at bounding box center [930, 334] width 248 height 35
click at [838, 390] on li "No" at bounding box center [946, 396] width 308 height 33
type input "**"
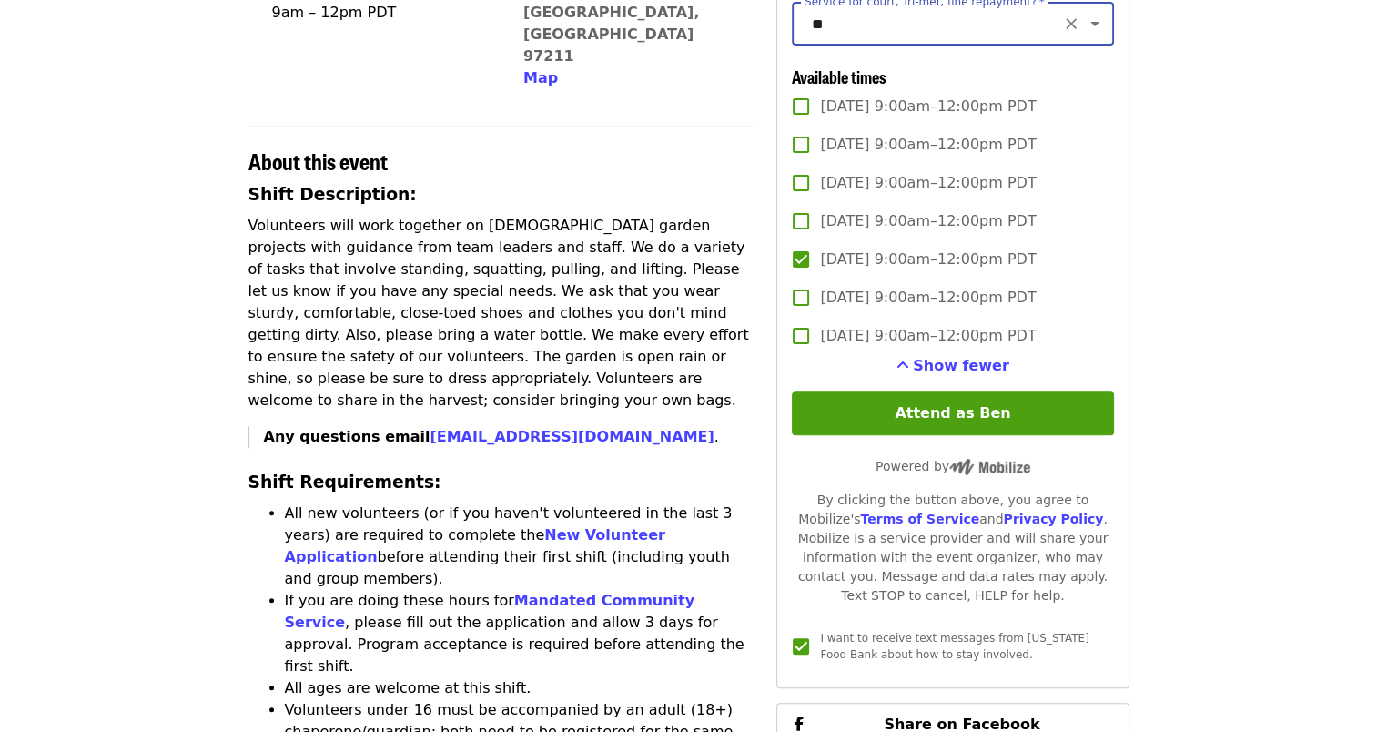
scroll to position [551, 0]
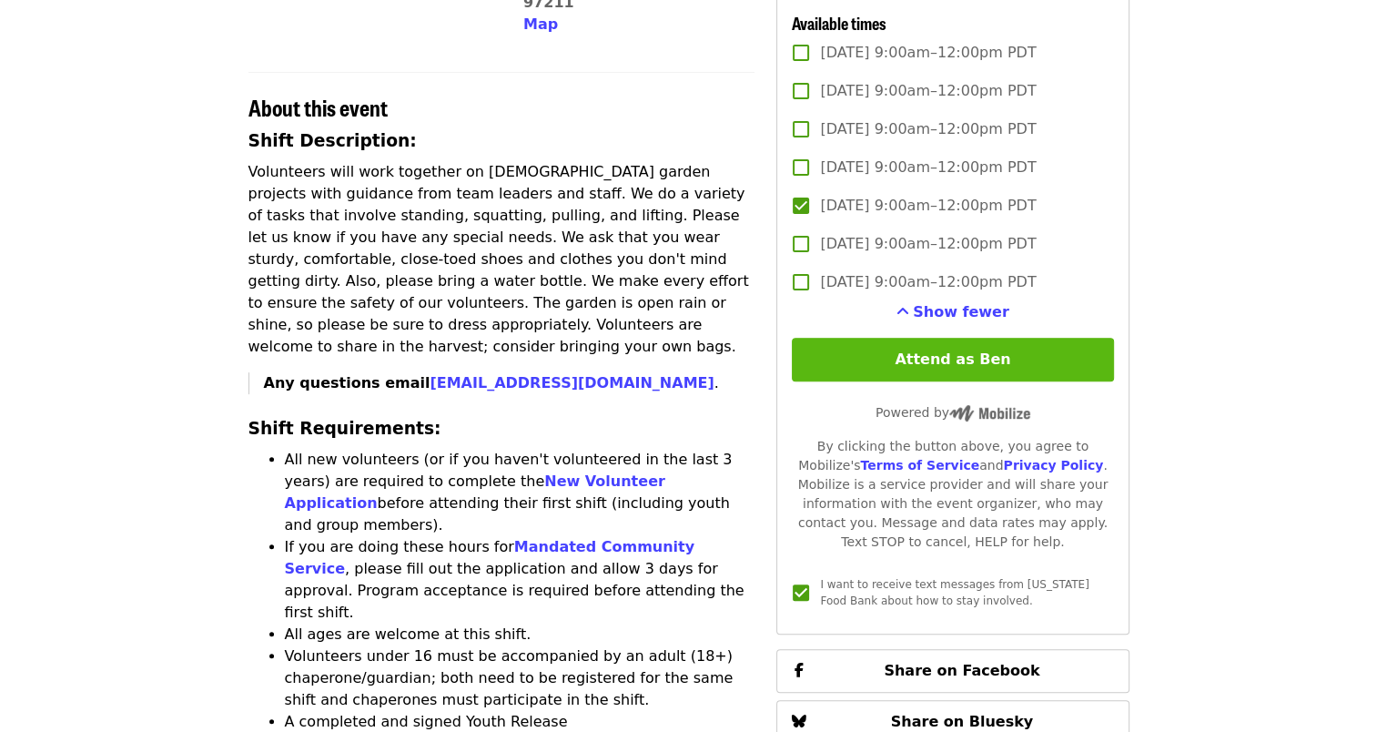
click at [1035, 381] on button "Attend as Ben" at bounding box center [952, 360] width 321 height 44
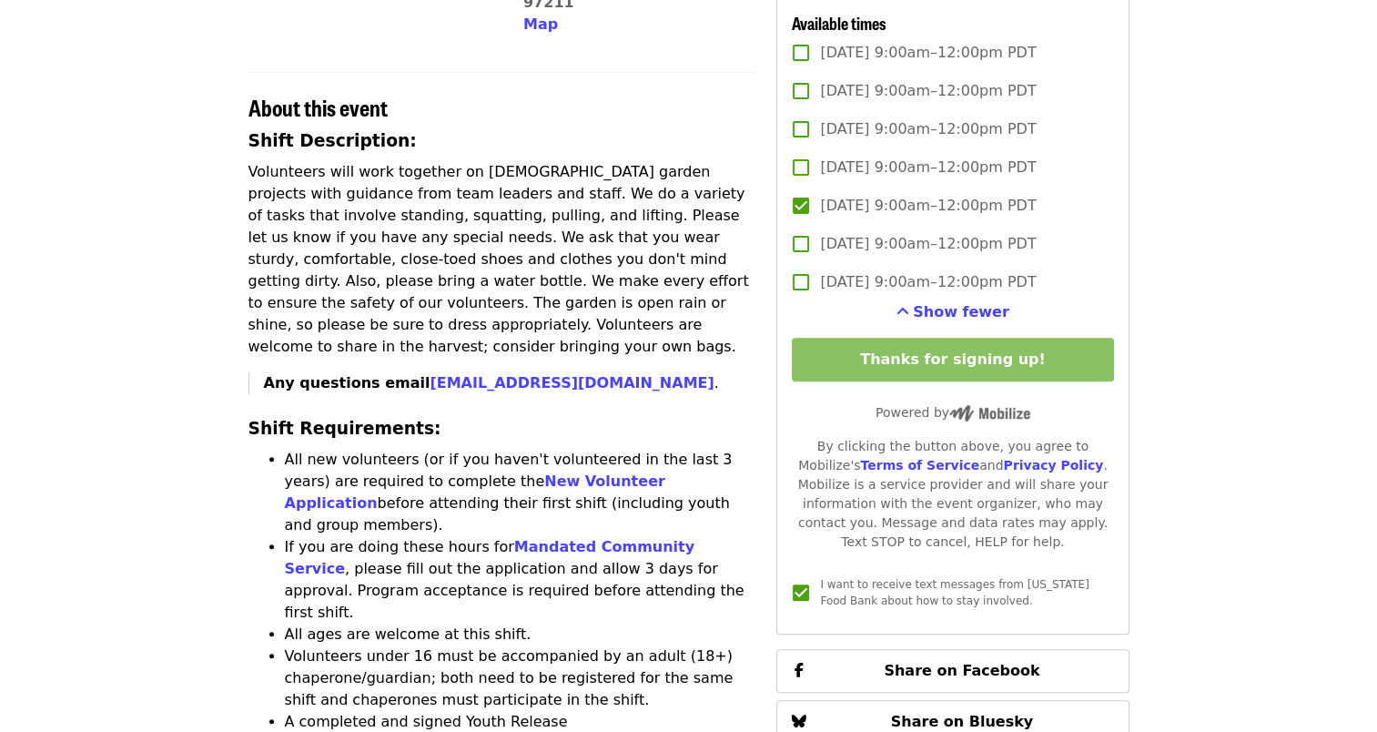
drag, startPoint x: 584, startPoint y: 112, endPoint x: 575, endPoint y: 98, distance: 16.4
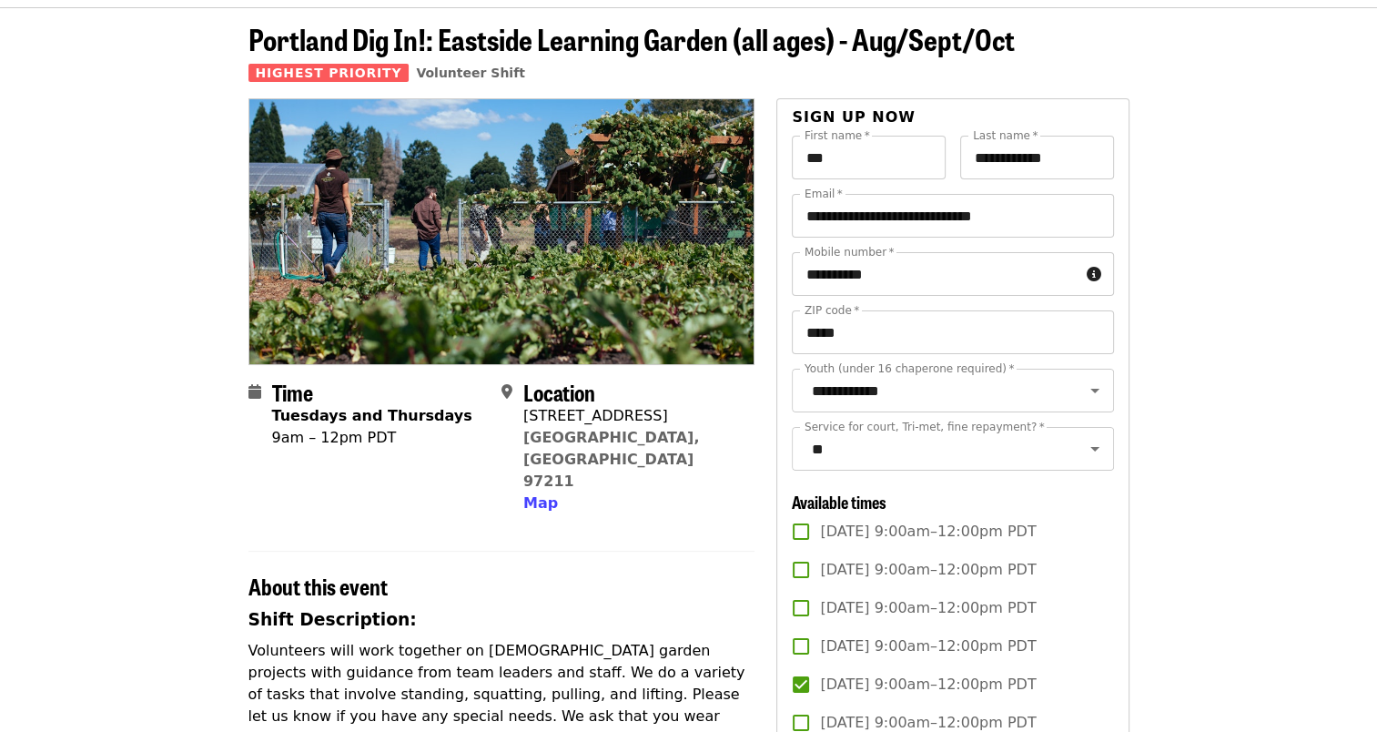
scroll to position [0, 0]
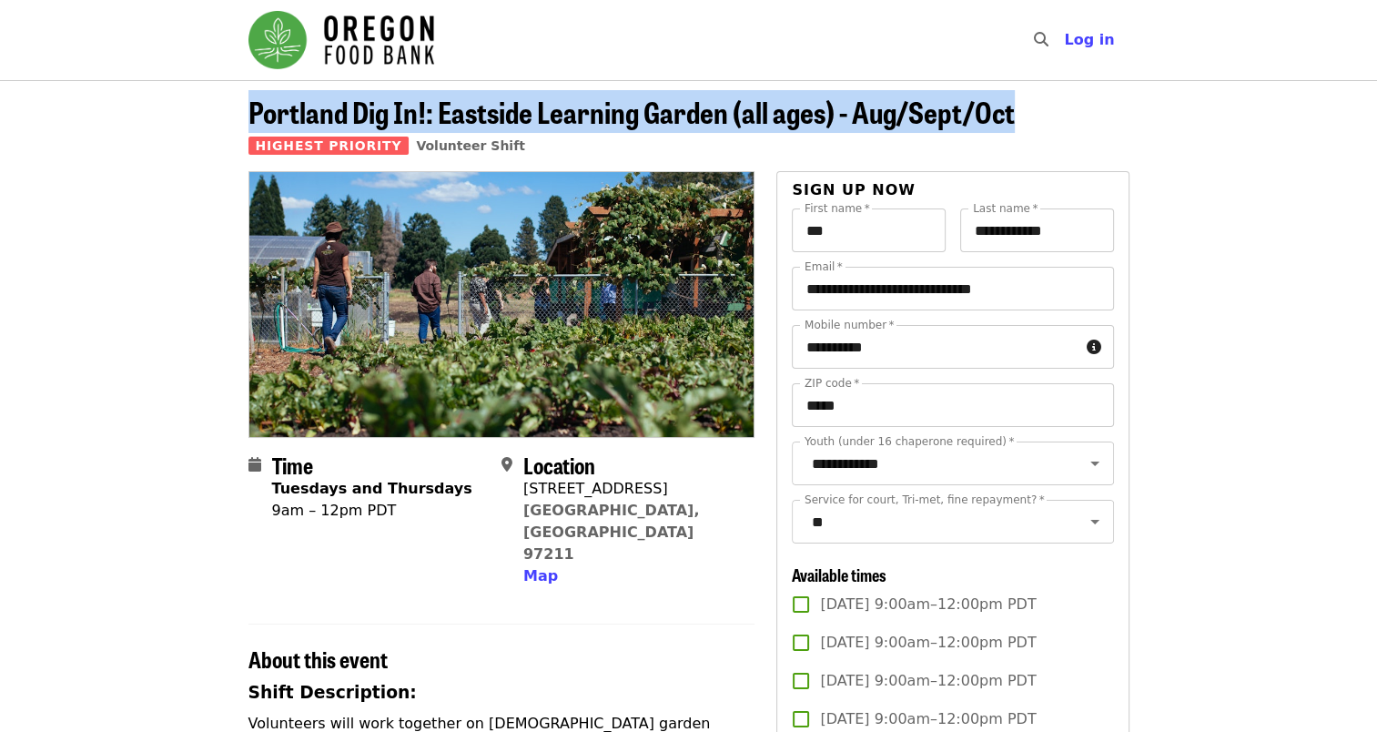
drag, startPoint x: 219, startPoint y: 100, endPoint x: 1098, endPoint y: 106, distance: 878.2
click at [1098, 106] on header "Portland Dig In!: Eastside Learning Garden (all ages) - Aug/Sept/Oct Highest Pr…" at bounding box center [688, 125] width 1377 height 91
drag, startPoint x: 1098, startPoint y: 106, endPoint x: 837, endPoint y: 106, distance: 260.3
click at [837, 106] on span "Portland Dig In!: Eastside Learning Garden (all ages) - Aug/Sept/Oct" at bounding box center [631, 111] width 766 height 43
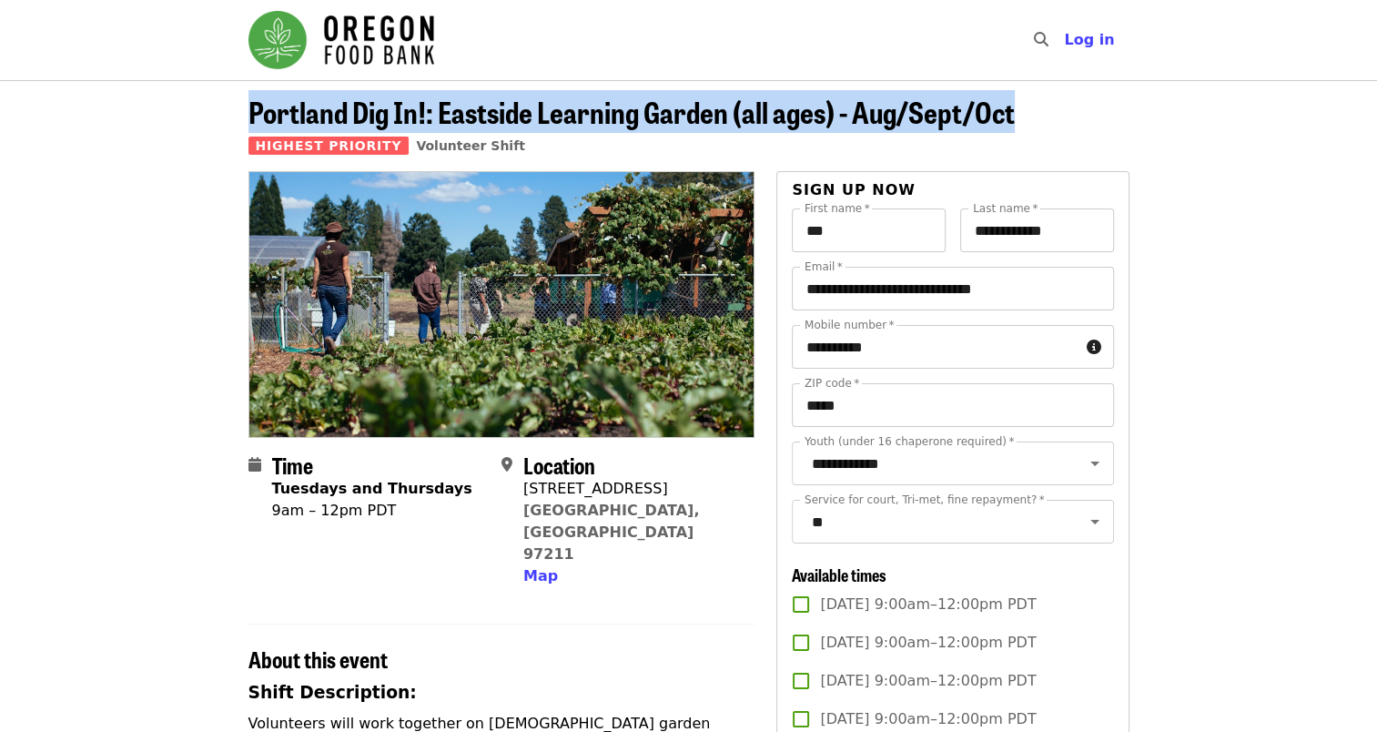
click at [837, 106] on span "Portland Dig In!: Eastside Learning Garden (all ages) - Aug/Sept/Oct" at bounding box center [631, 111] width 766 height 43
drag, startPoint x: 837, startPoint y: 106, endPoint x: 554, endPoint y: 117, distance: 283.2
click at [585, 114] on span "Portland Dig In!: Eastside Learning Garden (all ages) - Aug/Sept/Oct" at bounding box center [631, 111] width 766 height 43
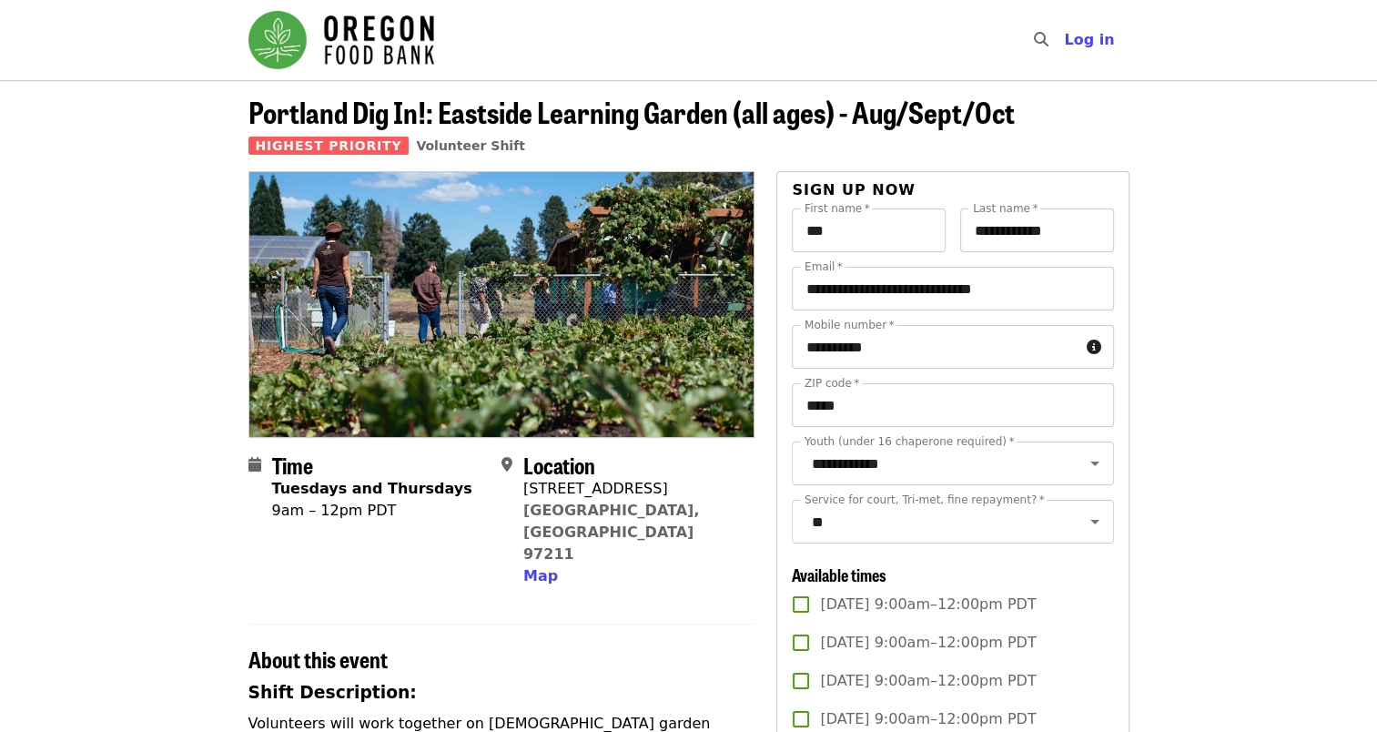
click at [328, 137] on span "Highest Priority" at bounding box center [328, 146] width 161 height 18
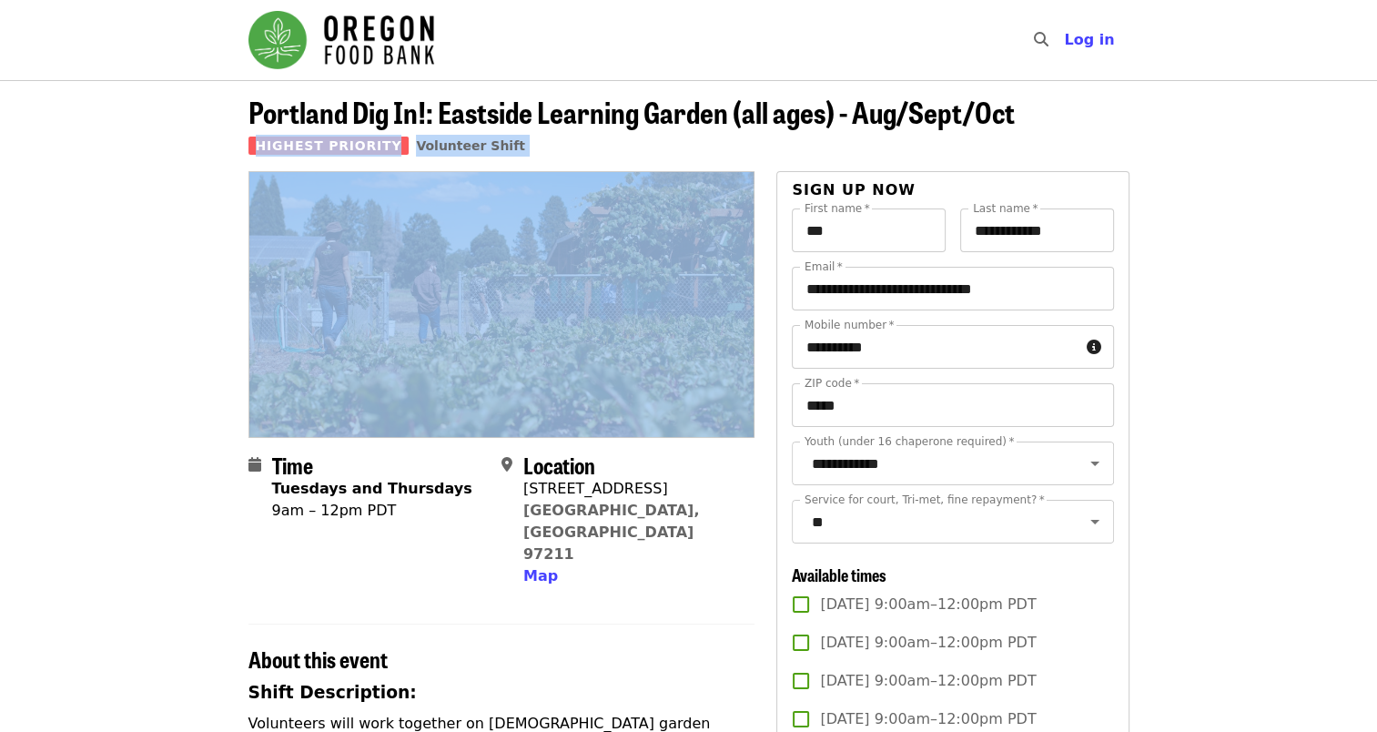
click at [328, 137] on span "Highest Priority" at bounding box center [328, 146] width 161 height 18
drag, startPoint x: 131, startPoint y: 180, endPoint x: 175, endPoint y: 125, distance: 70.6
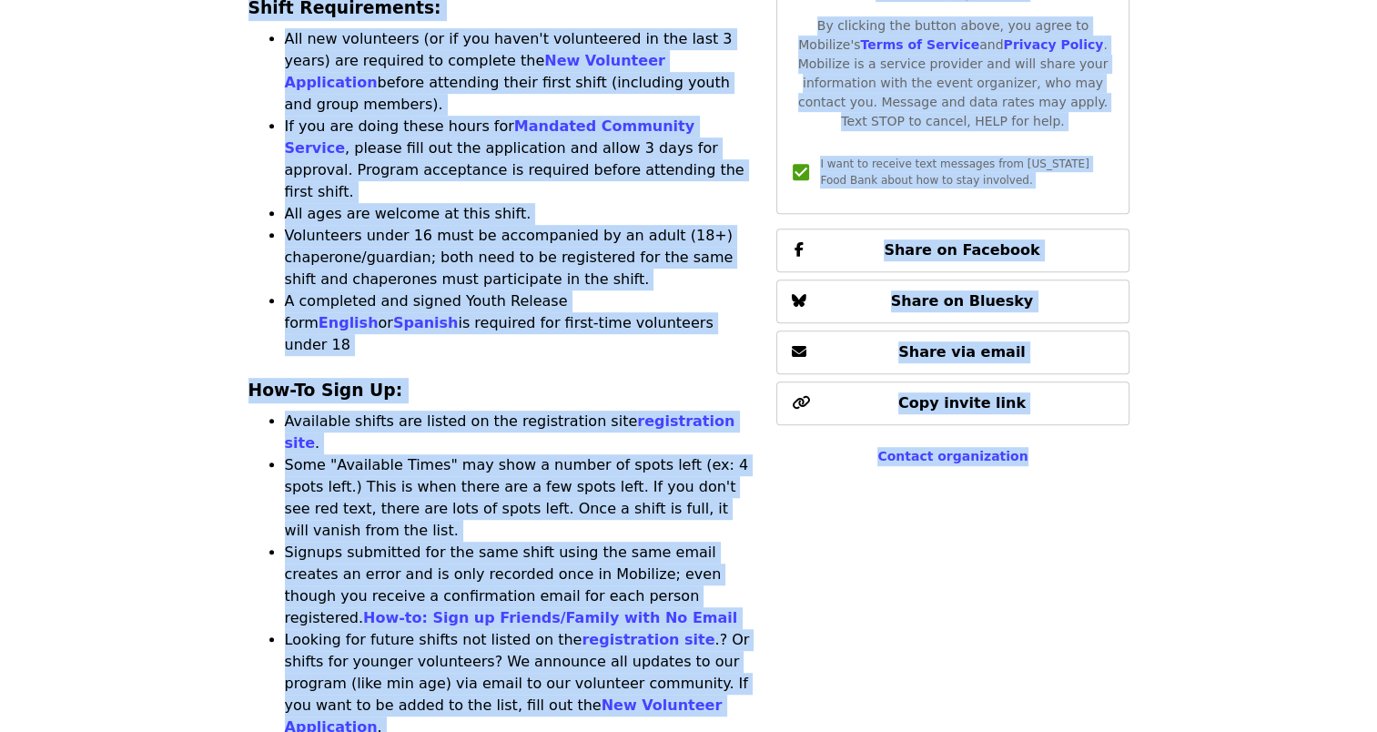
scroll to position [1263, 0]
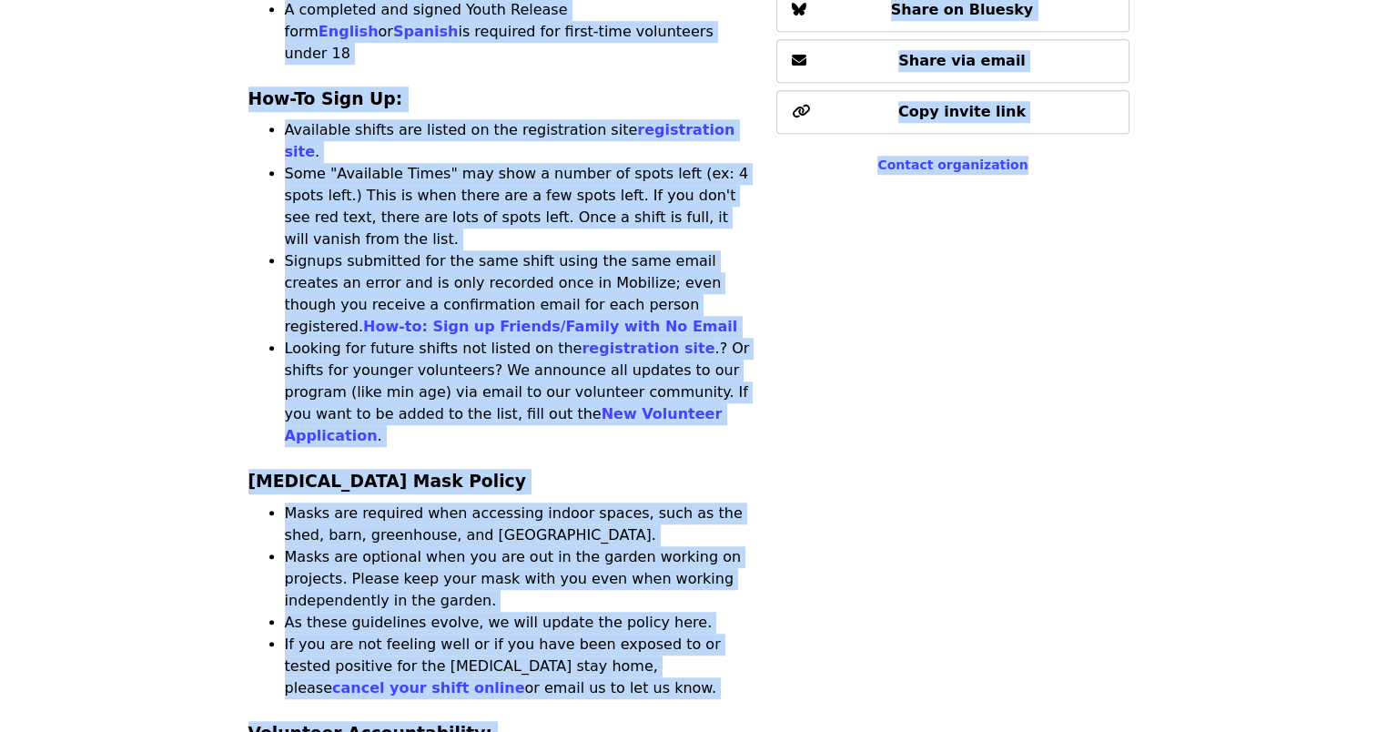
drag, startPoint x: 209, startPoint y: 91, endPoint x: 1117, endPoint y: 510, distance: 999.3
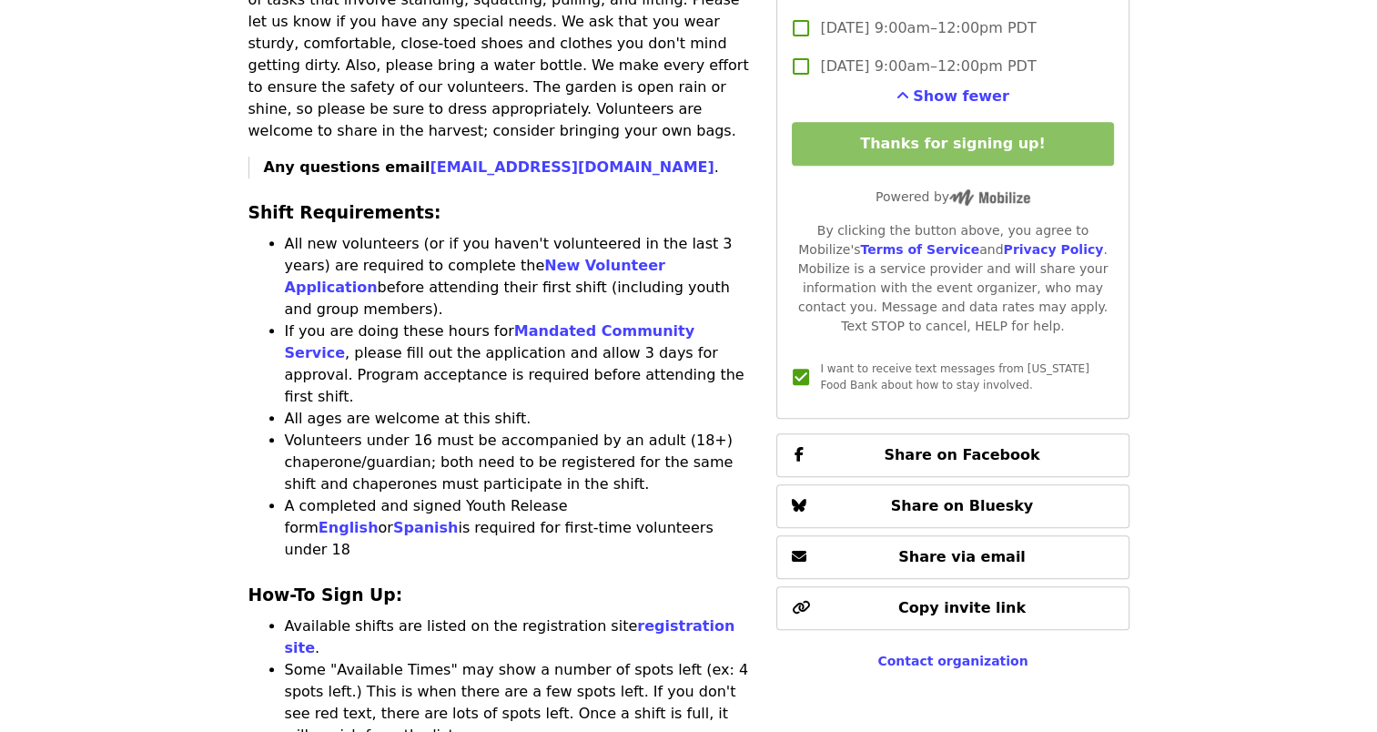
scroll to position [535, 0]
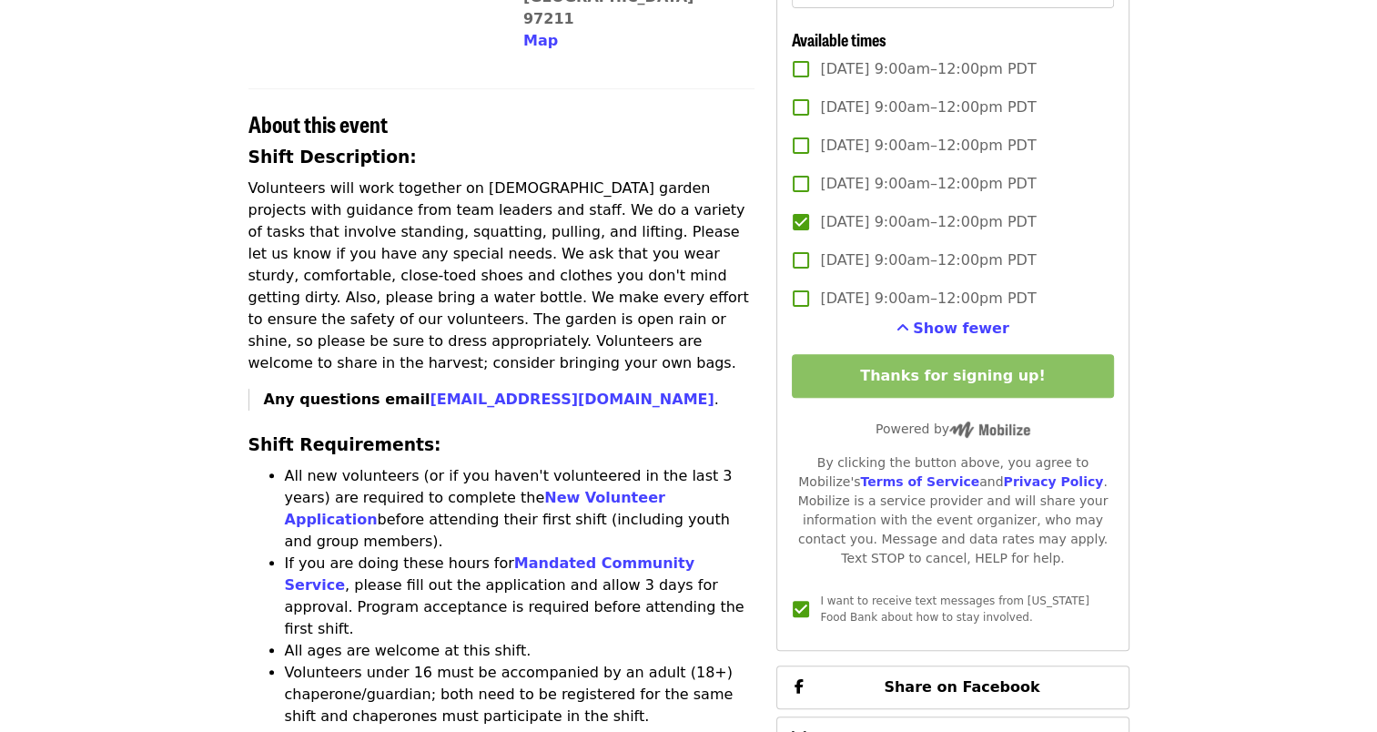
click at [628, 258] on p "Volunteers will work together on [DEMOGRAPHIC_DATA] garden projects with guidan…" at bounding box center [501, 275] width 507 height 197
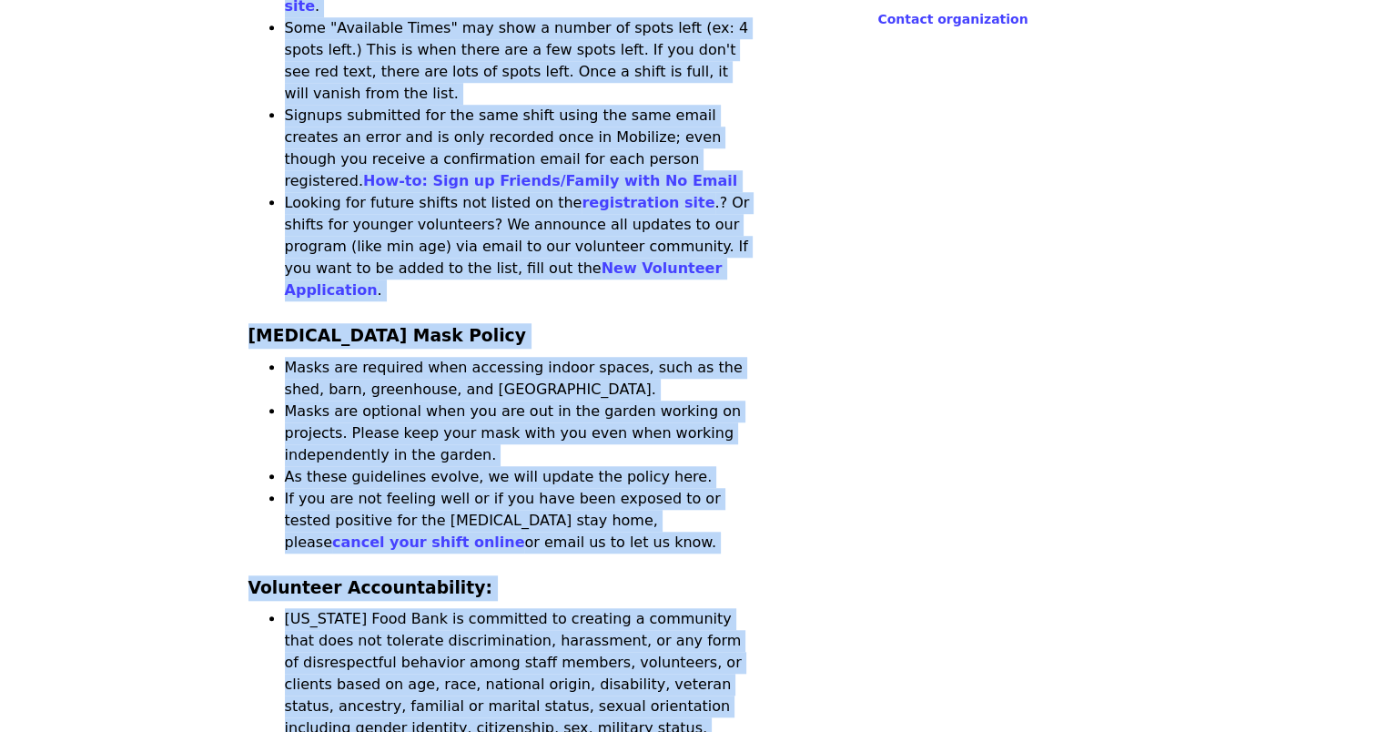
scroll to position [1547, 0]
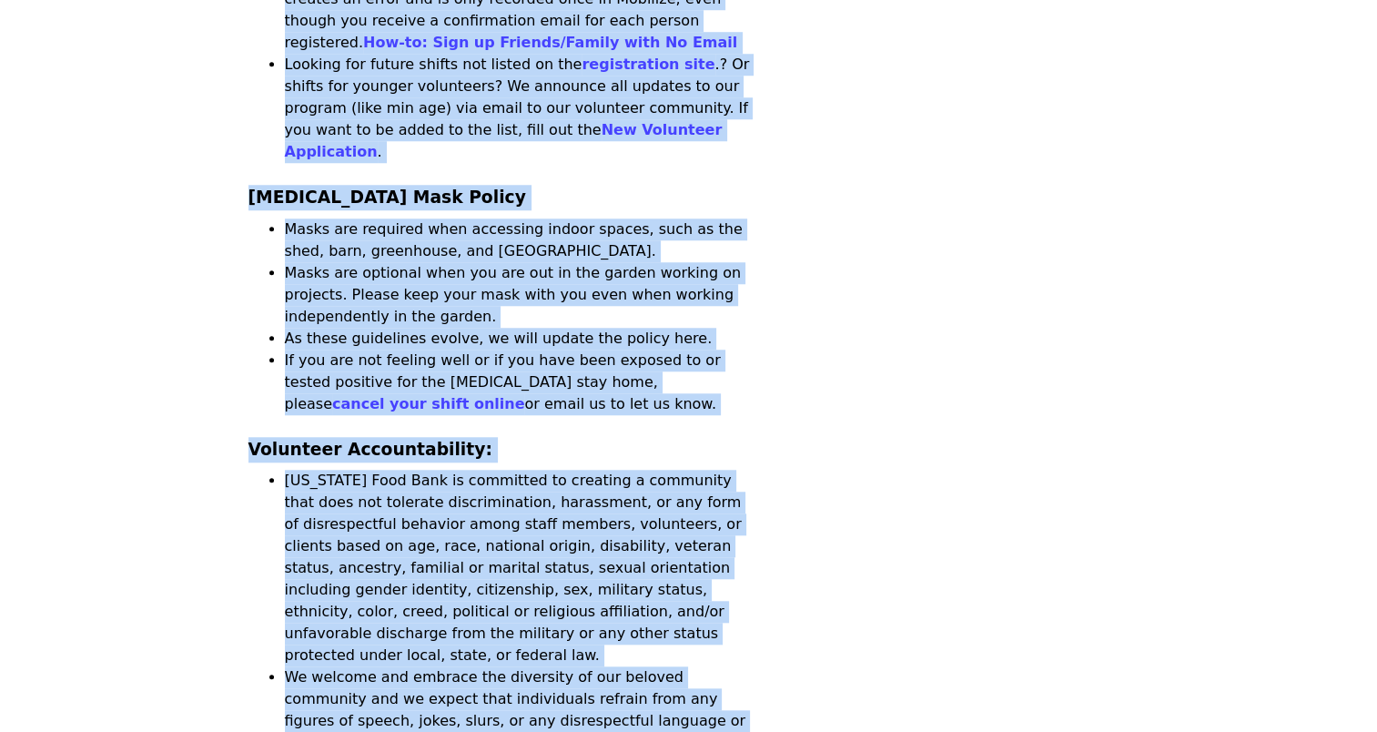
drag, startPoint x: 232, startPoint y: 101, endPoint x: 747, endPoint y: 572, distance: 698.3
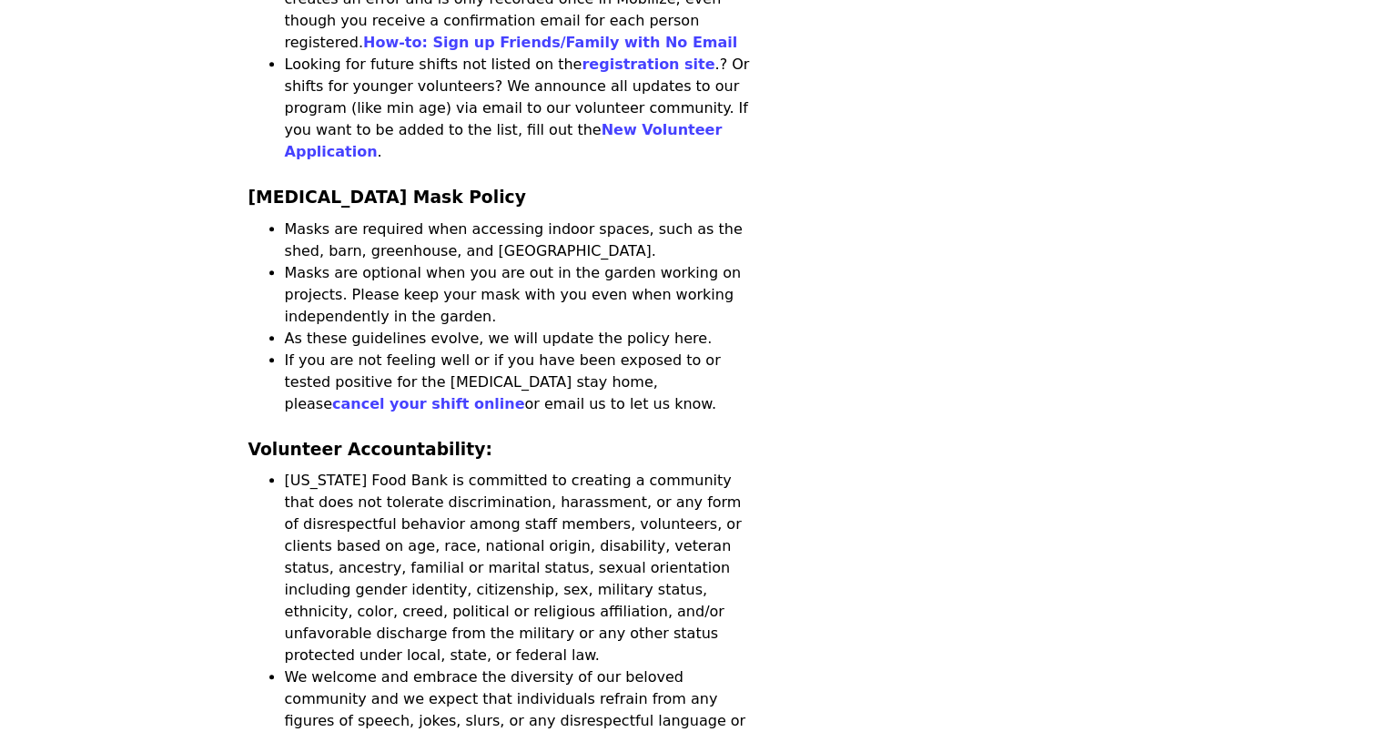
drag, startPoint x: 747, startPoint y: 572, endPoint x: 737, endPoint y: 590, distance: 20.0
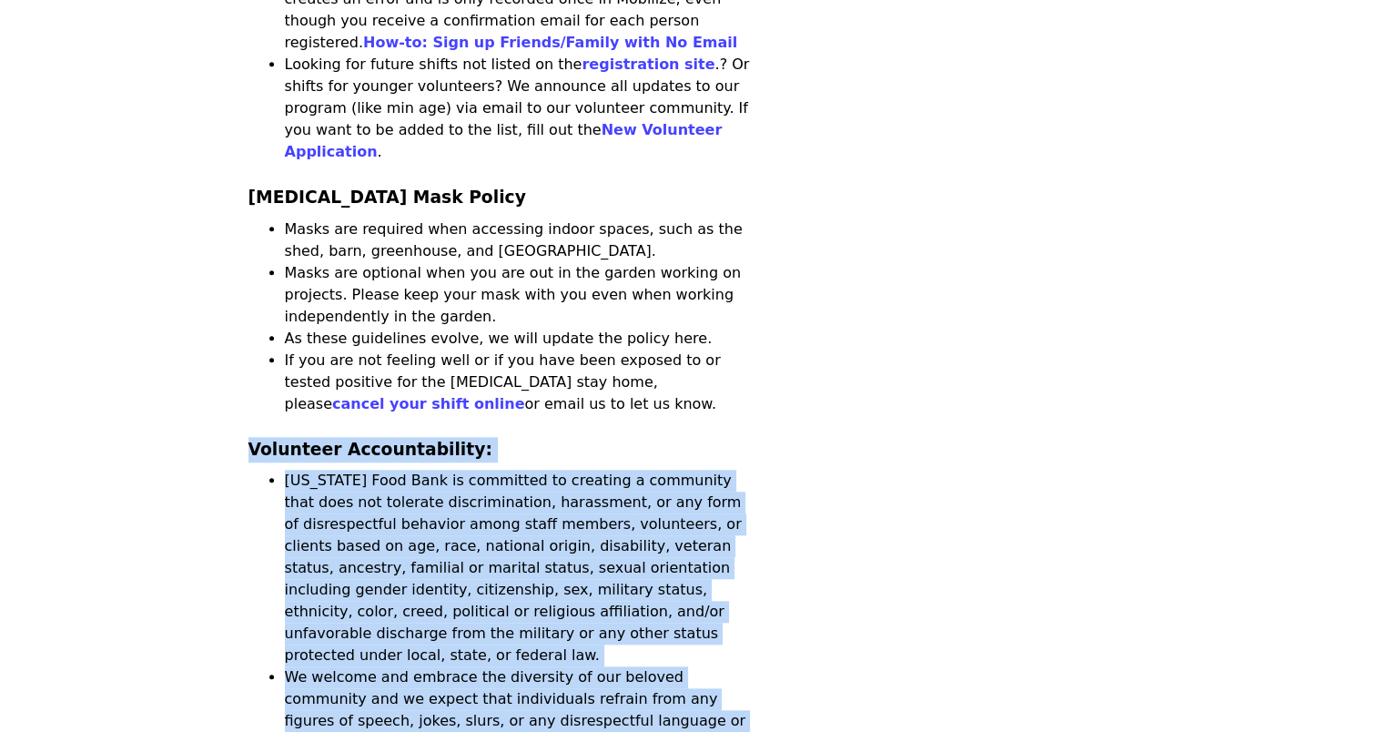
drag, startPoint x: 659, startPoint y: 662, endPoint x: 248, endPoint y: 244, distance: 586.3
drag, startPoint x: 248, startPoint y: 244, endPoint x: 257, endPoint y: 253, distance: 12.9
click at [257, 440] on strong "Volunteer Accountability:" at bounding box center [370, 449] width 244 height 19
